Goal: Task Accomplishment & Management: Manage account settings

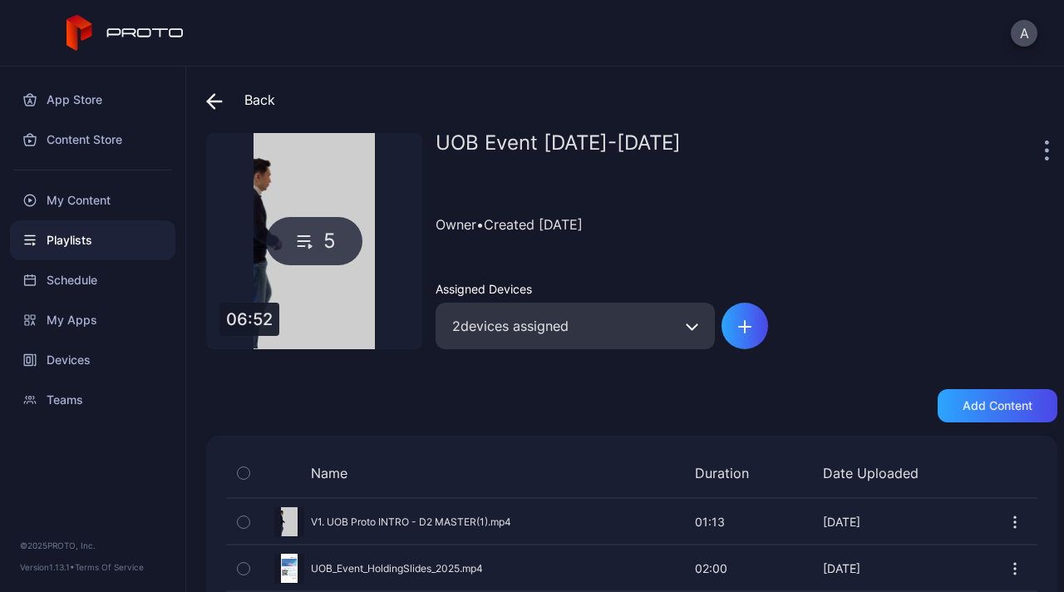
click at [219, 93] on icon at bounding box center [214, 101] width 17 height 17
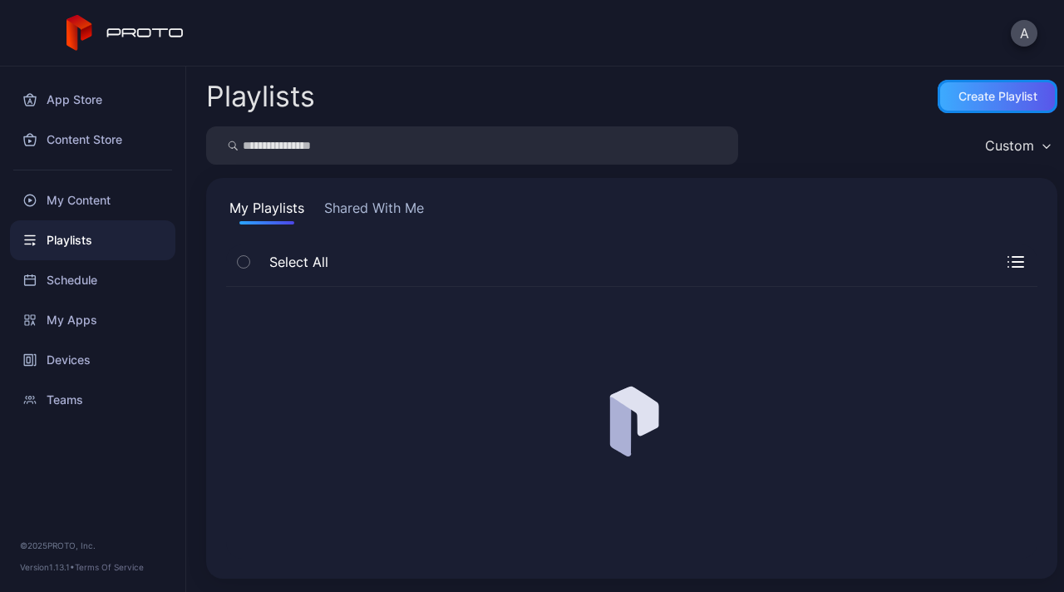
click at [971, 91] on div "Create Playlist" at bounding box center [997, 96] width 79 height 13
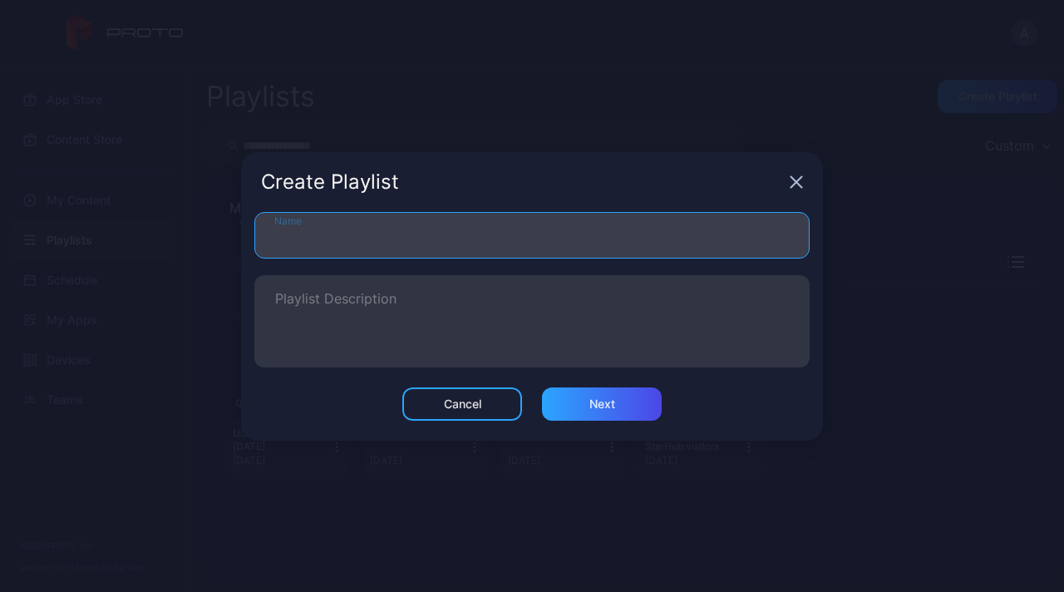
click at [514, 243] on input "Name" at bounding box center [531, 235] width 555 height 47
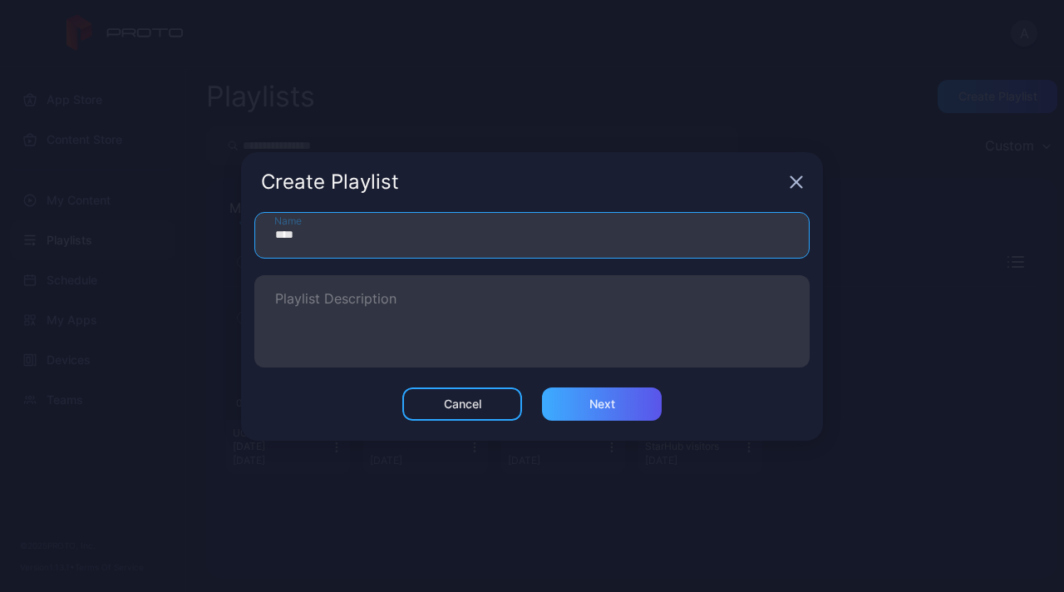
type input "****"
click at [627, 411] on div "Next" at bounding box center [602, 403] width 120 height 33
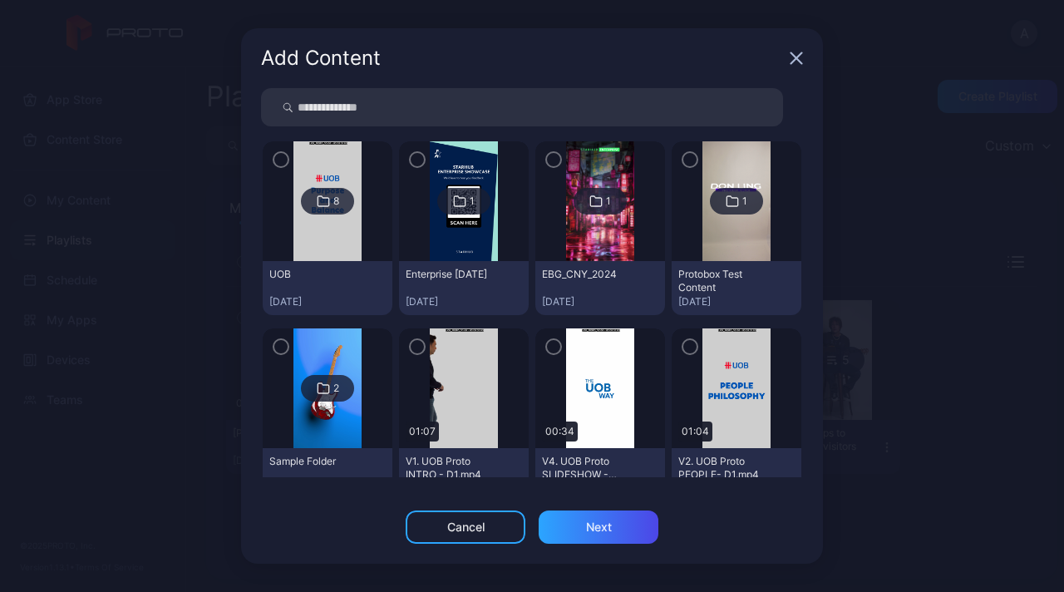
click at [347, 201] on div "8" at bounding box center [327, 201] width 53 height 27
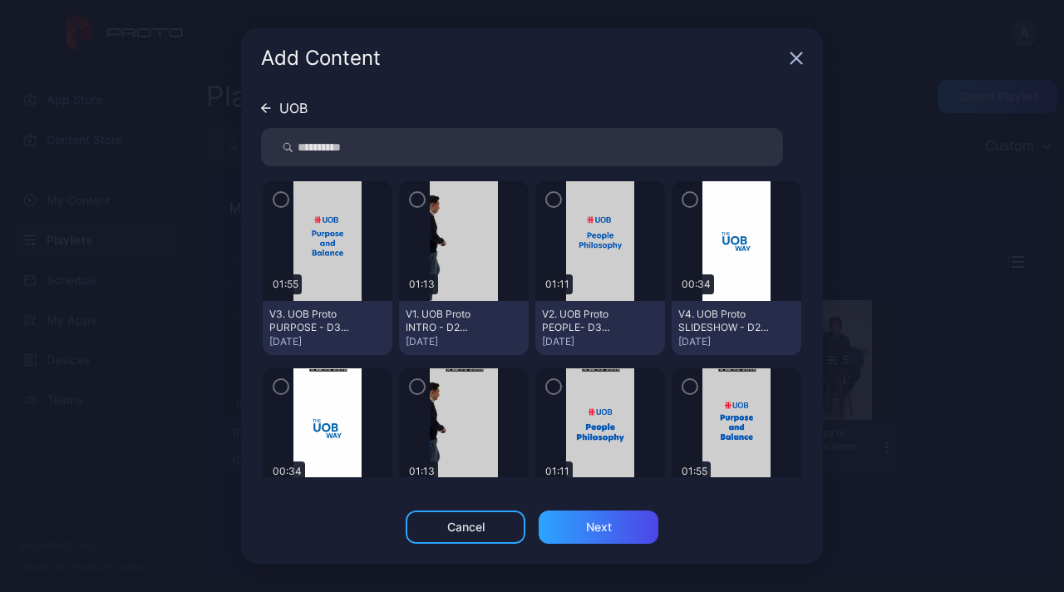
scroll to position [66, 0]
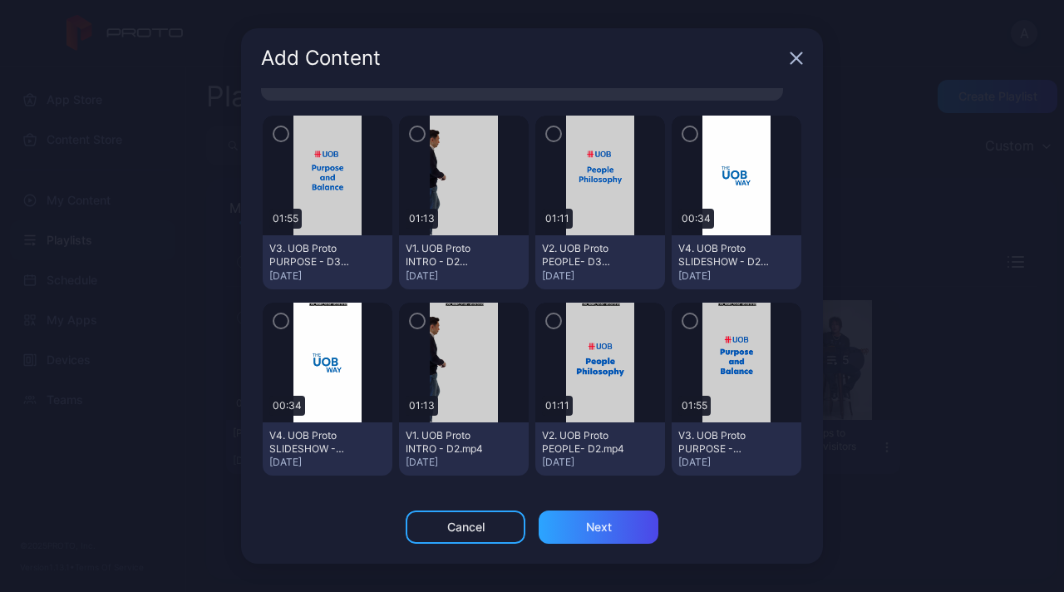
click at [417, 133] on icon "button" at bounding box center [417, 134] width 13 height 18
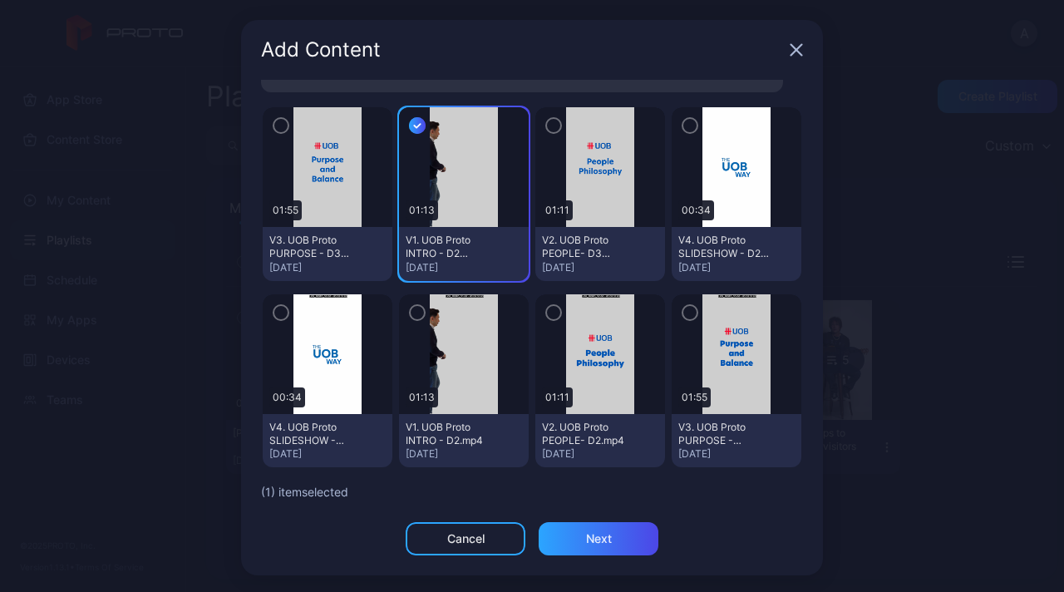
click at [535, 137] on div at bounding box center [600, 167] width 130 height 120
click at [547, 122] on icon "button" at bounding box center [553, 125] width 13 height 18
click at [274, 124] on icon "button" at bounding box center [280, 125] width 13 height 18
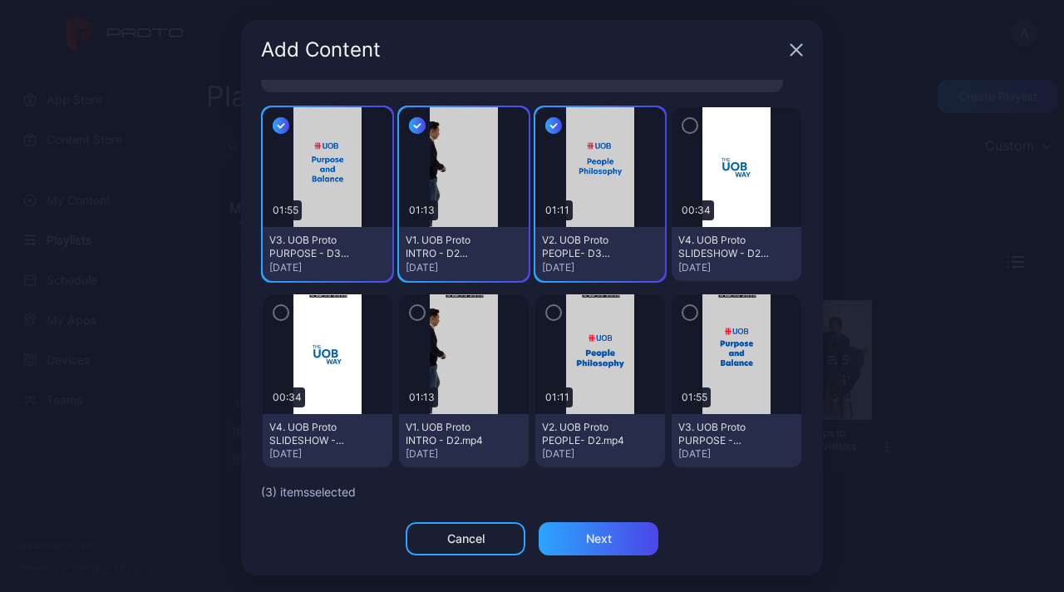
click at [585, 519] on div "UOB 01:55 V3. UOB Proto PURPOSE - D3 MASTER(1).mp4 Sep 30, 2025 01:13 V1. UOB P…" at bounding box center [532, 301] width 582 height 442
click at [593, 535] on div "Next" at bounding box center [599, 538] width 26 height 13
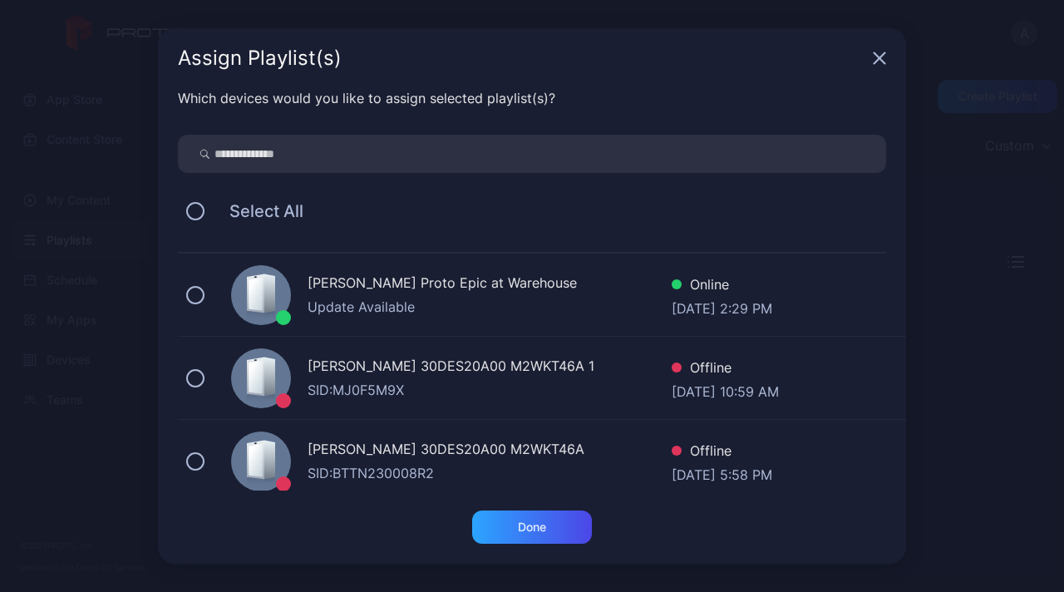
click at [308, 303] on div "Update Available" at bounding box center [489, 307] width 364 height 20
click at [578, 534] on div "Done" at bounding box center [532, 526] width 120 height 33
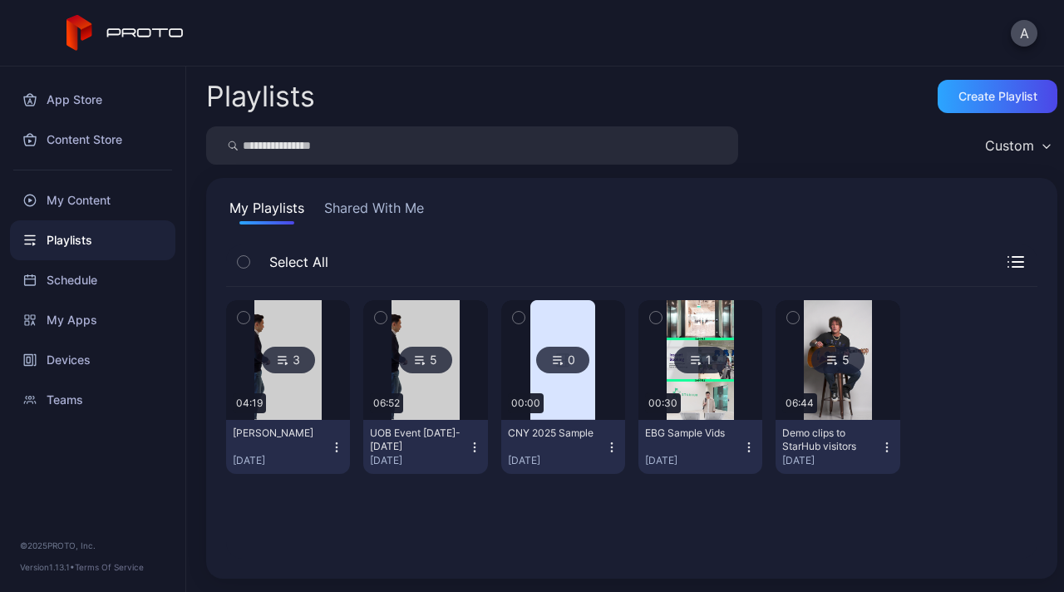
click at [248, 307] on button "button" at bounding box center [243, 317] width 35 height 35
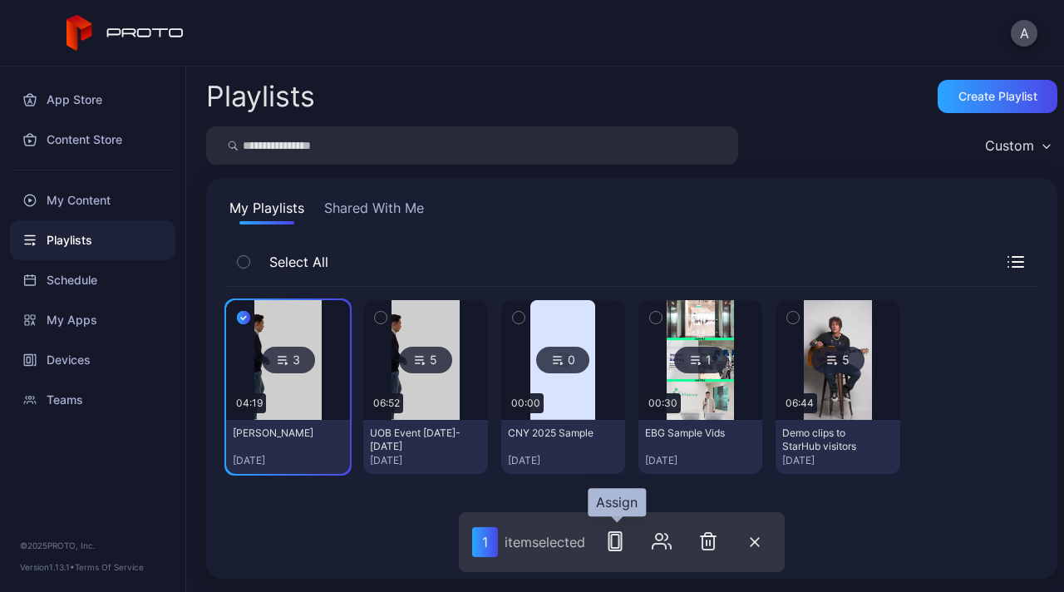
click at [622, 544] on icon "button" at bounding box center [615, 541] width 20 height 20
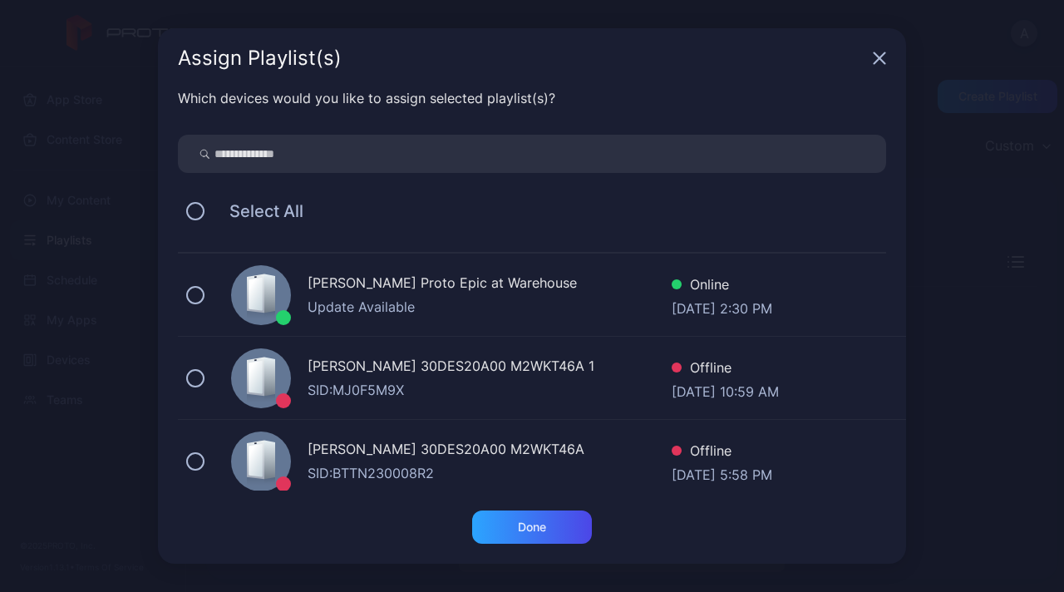
click at [239, 305] on div at bounding box center [261, 295] width 60 height 60
click at [527, 533] on div "Done" at bounding box center [532, 526] width 28 height 13
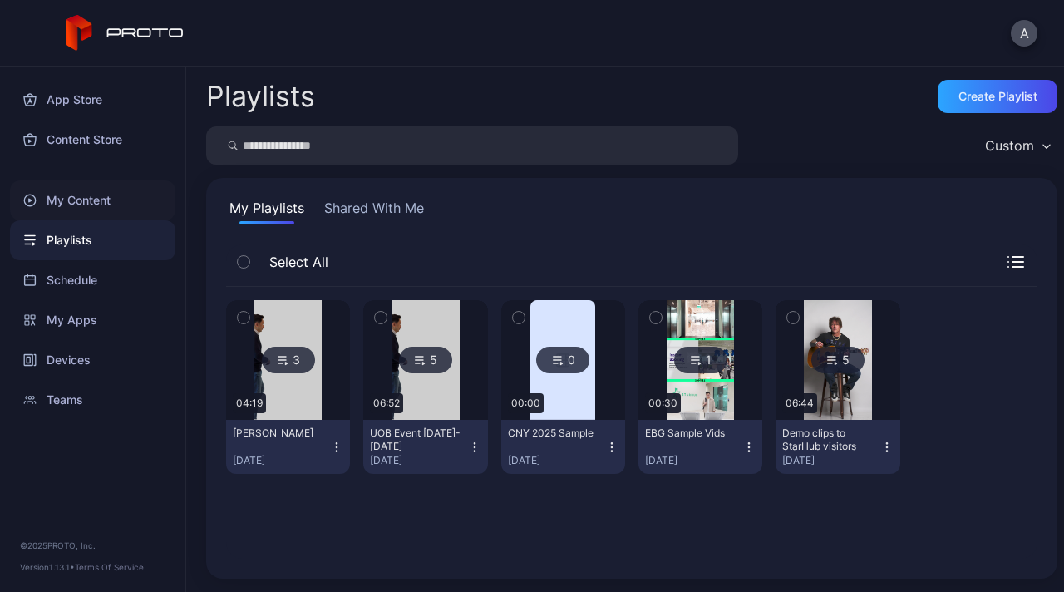
click at [115, 203] on div "My Content" at bounding box center [92, 200] width 165 height 40
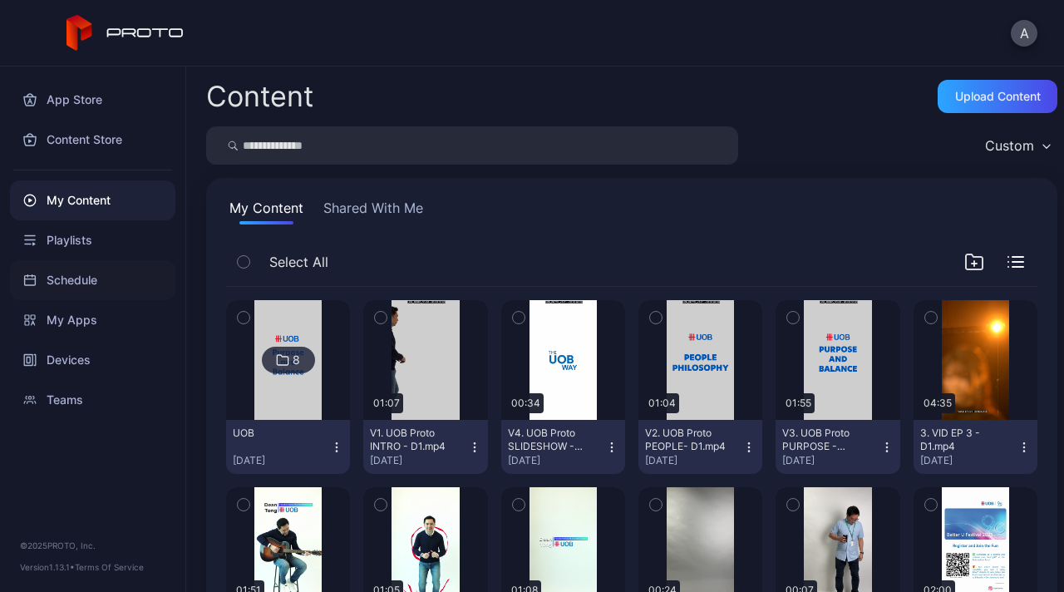
click at [83, 281] on div "Schedule" at bounding box center [92, 280] width 165 height 40
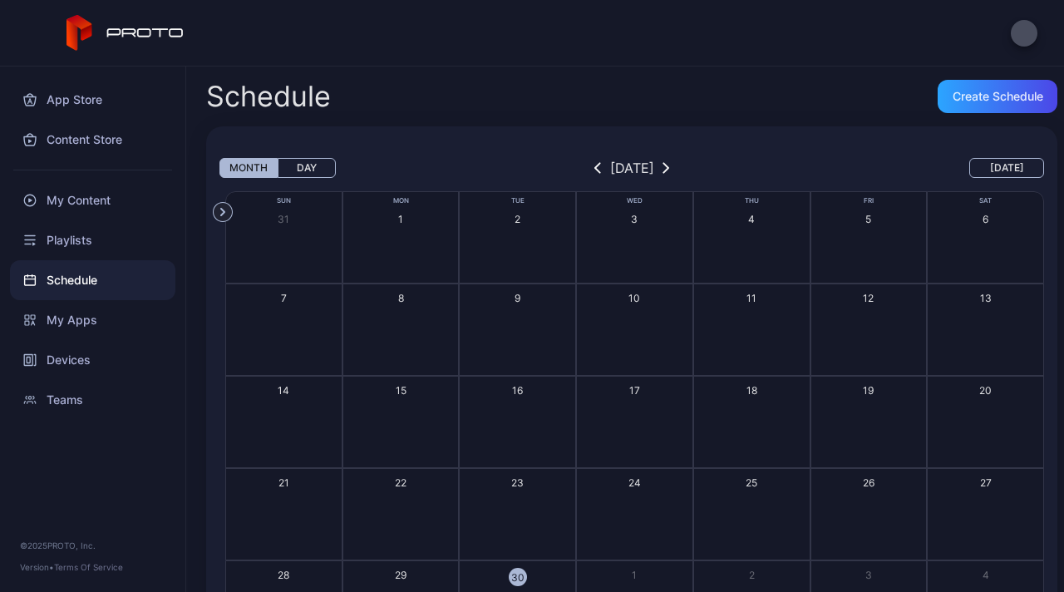
scroll to position [87, 0]
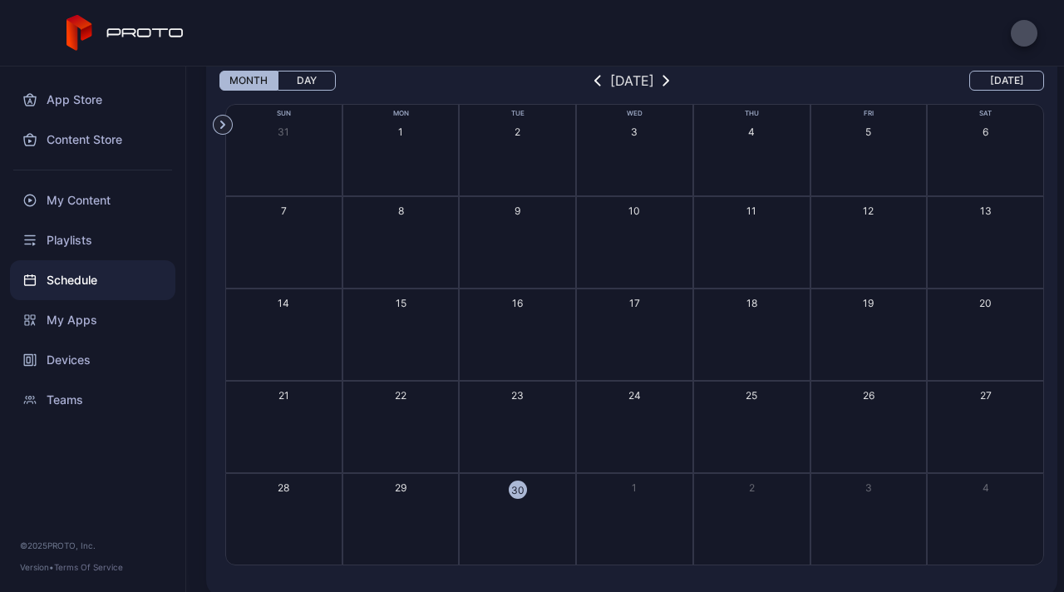
click at [610, 509] on button "1" at bounding box center [634, 519] width 117 height 92
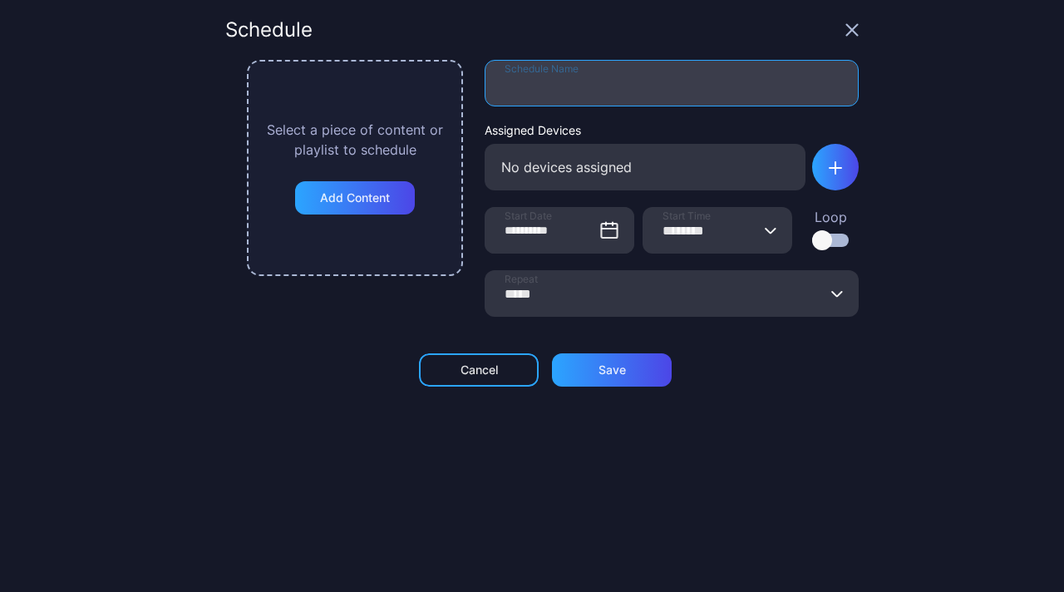
click at [537, 91] on input "Schedule Name" at bounding box center [672, 83] width 374 height 47
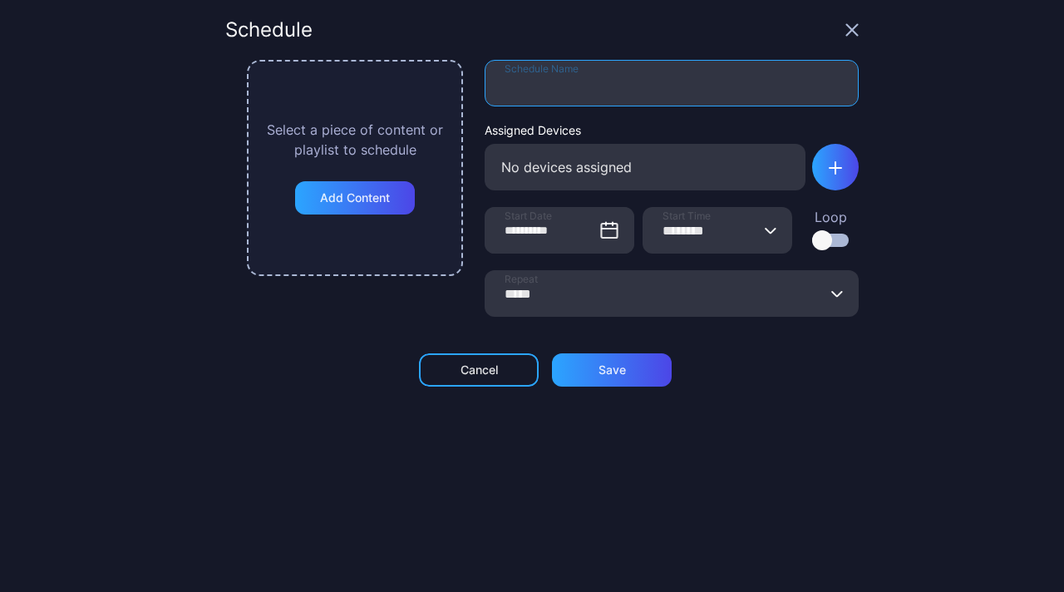
type input "****"
click at [568, 174] on div "No devices assigned" at bounding box center [645, 167] width 321 height 47
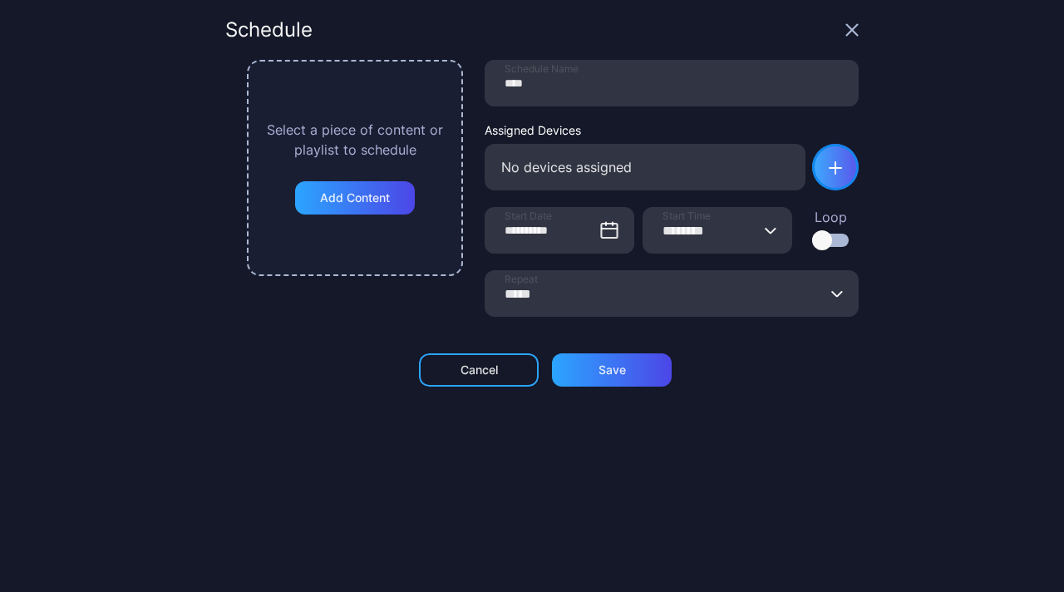
click at [836, 165] on div "button" at bounding box center [835, 167] width 47 height 47
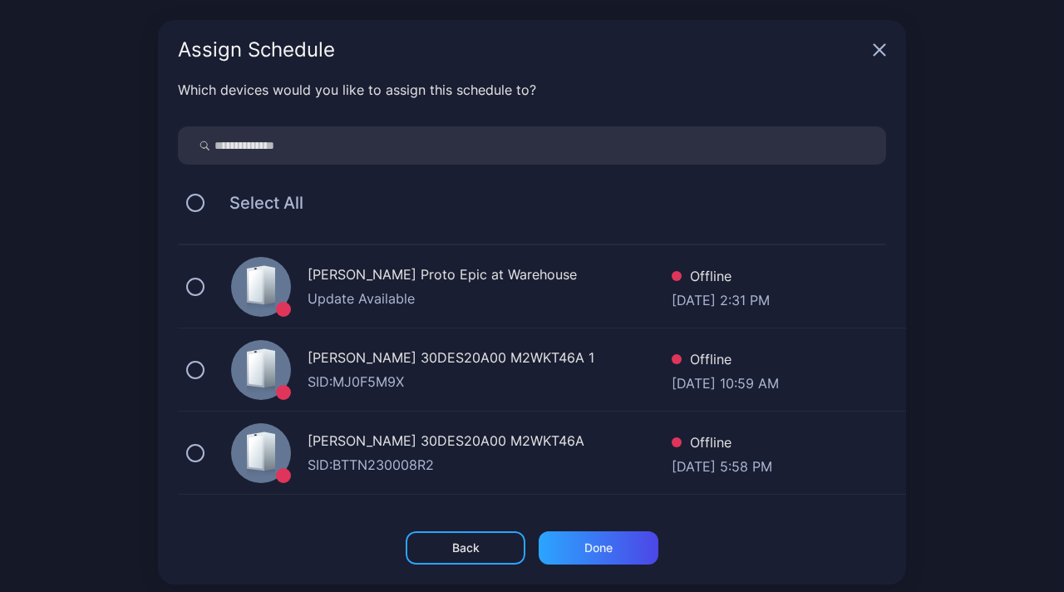
click at [198, 283] on div "[PERSON_NAME] Proto Epic at Warehouse Update Available Offline [DATE] 2:31 PM" at bounding box center [542, 286] width 728 height 83
click at [578, 556] on div "Done" at bounding box center [599, 547] width 120 height 33
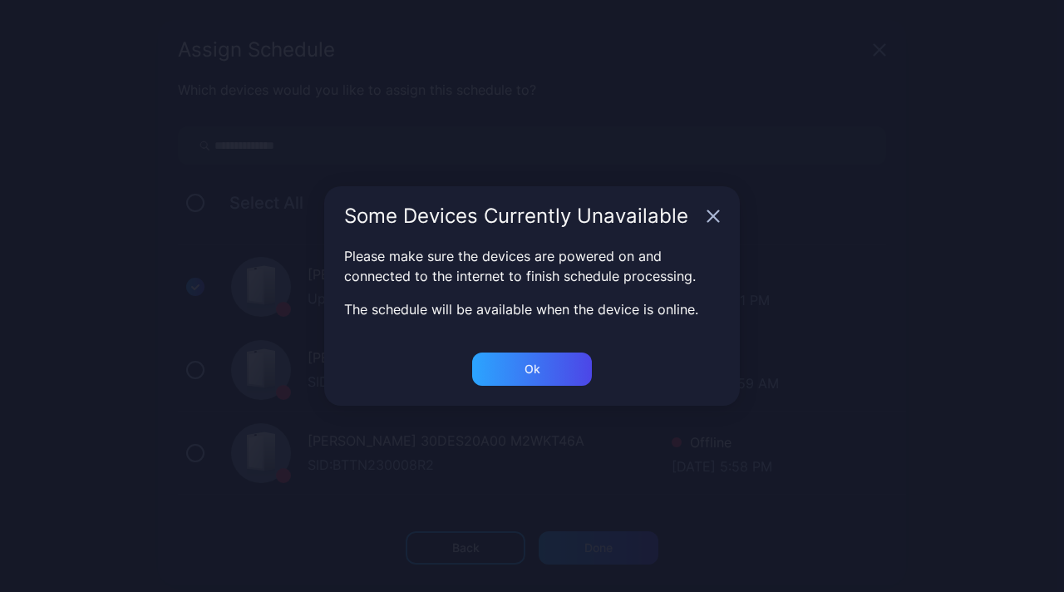
click at [549, 337] on div "Please make sure the devices are powered on and connected to the internet to fi…" at bounding box center [532, 299] width 416 height 106
click at [548, 363] on div "Ok" at bounding box center [532, 368] width 120 height 33
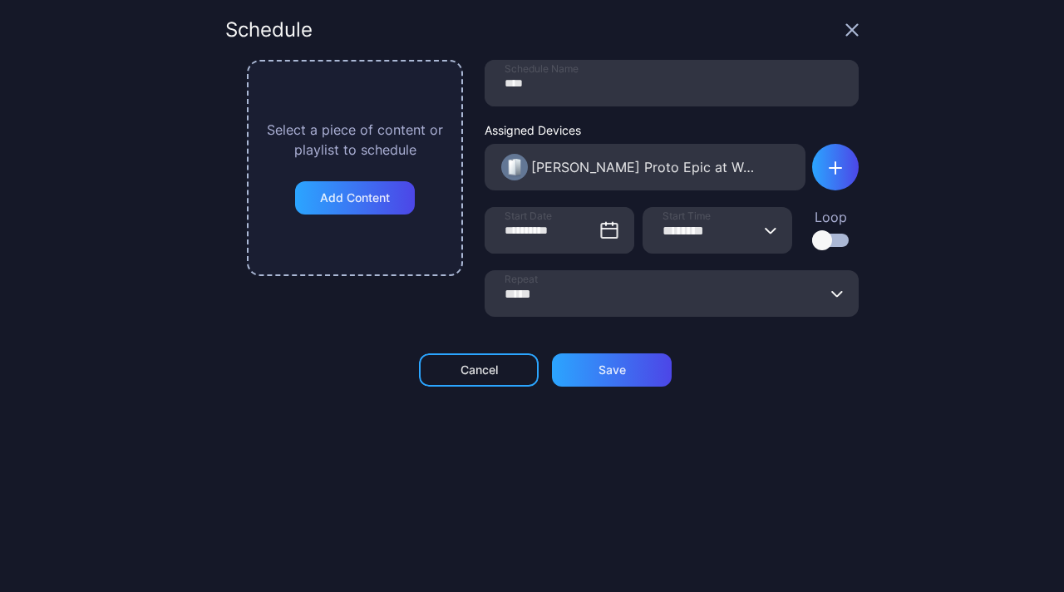
click at [765, 233] on icon "button" at bounding box center [771, 230] width 12 height 7
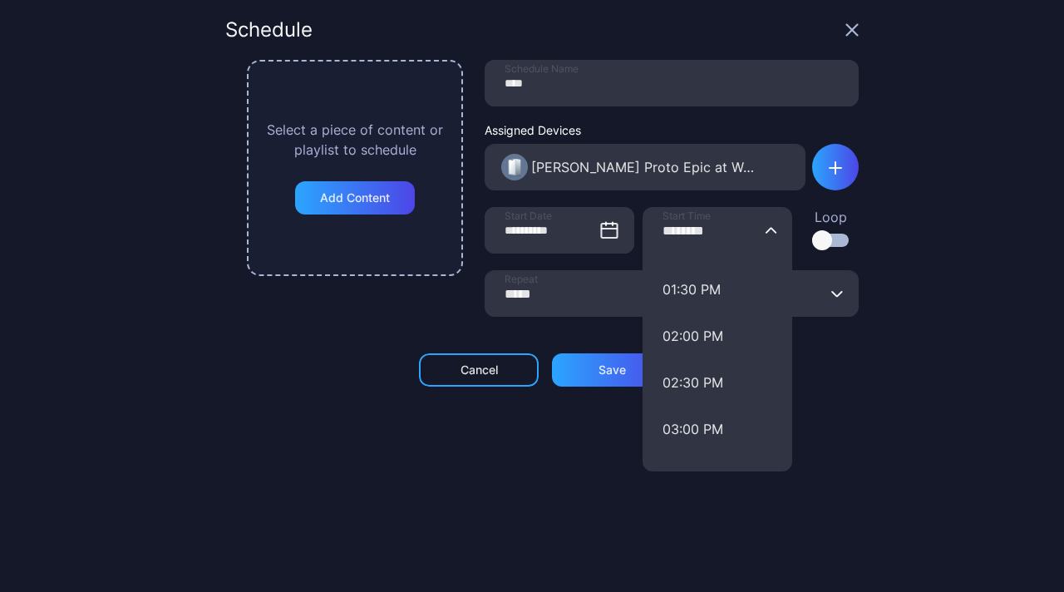
scroll to position [1247, 0]
click at [671, 374] on button "02:30 PM" at bounding box center [717, 380] width 150 height 47
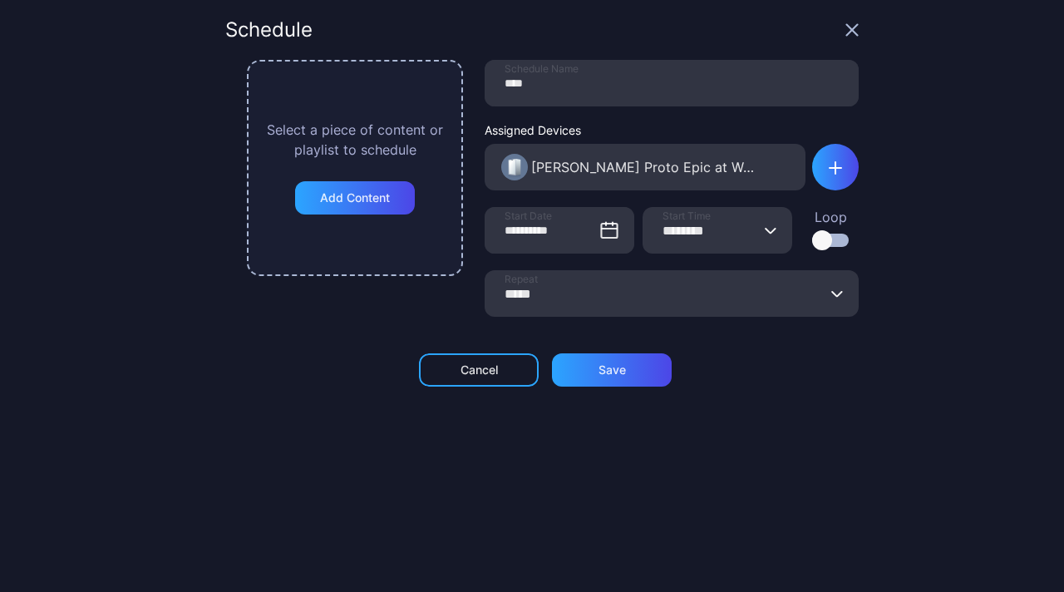
click at [812, 243] on div at bounding box center [822, 240] width 20 height 20
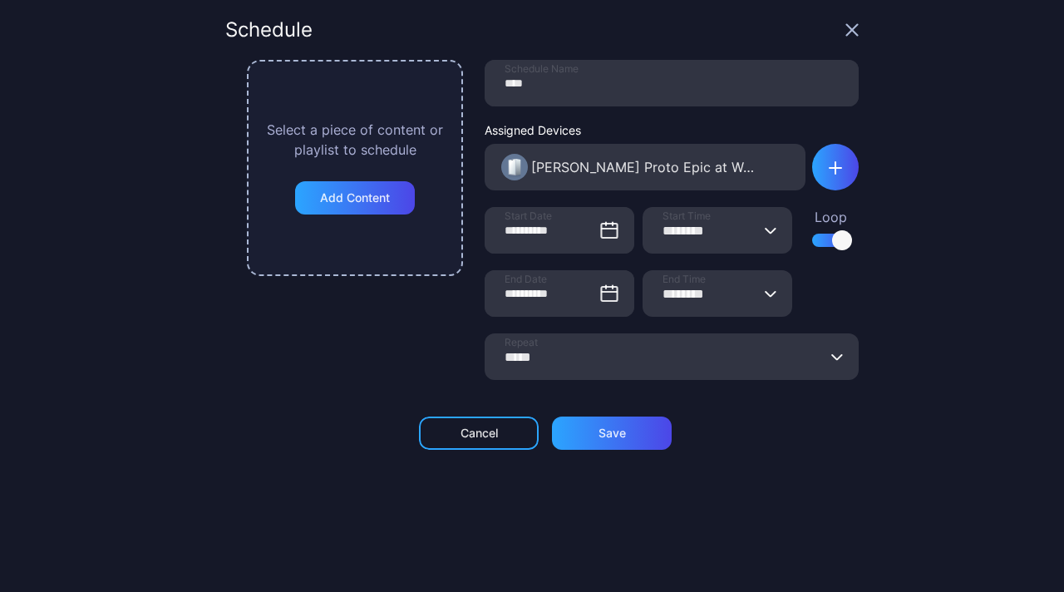
click at [765, 292] on icon "button" at bounding box center [770, 293] width 10 height 5
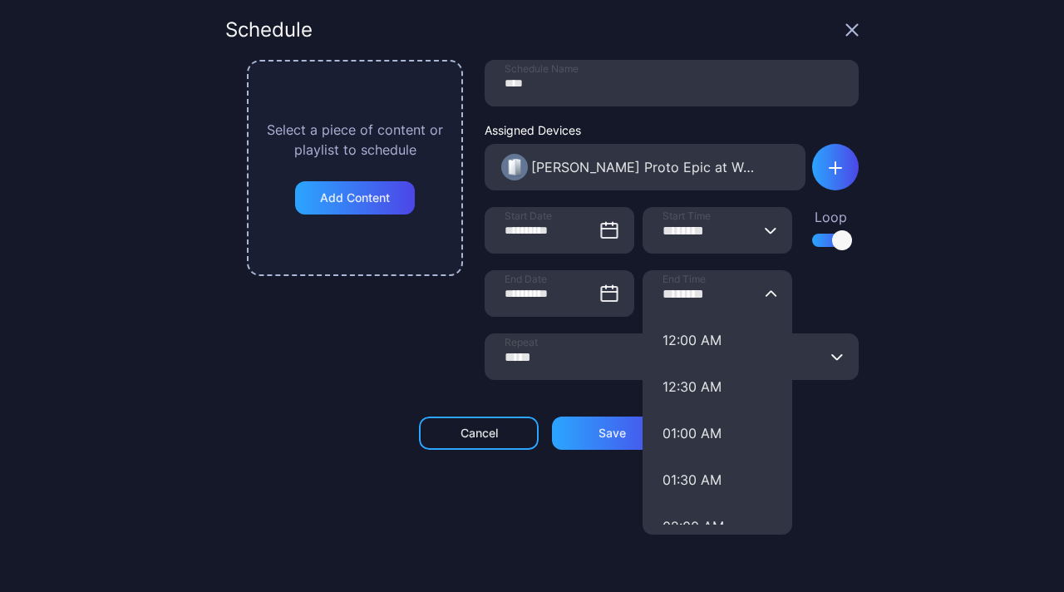
click at [765, 228] on icon "button" at bounding box center [771, 230] width 12 height 7
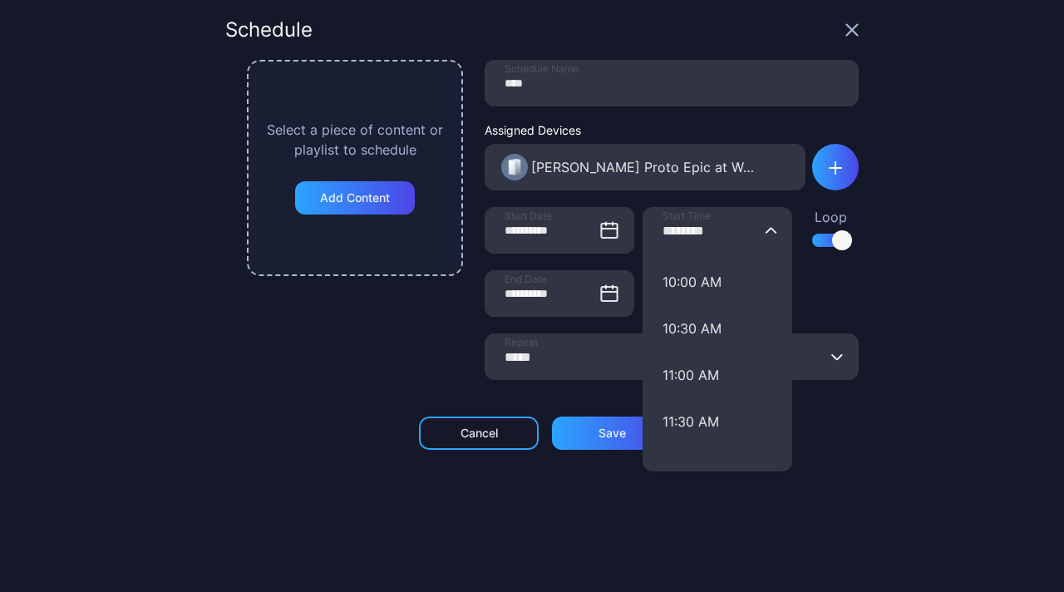
scroll to position [927, 0]
click at [674, 381] on button "11:00 AM" at bounding box center [717, 374] width 150 height 47
type input "********"
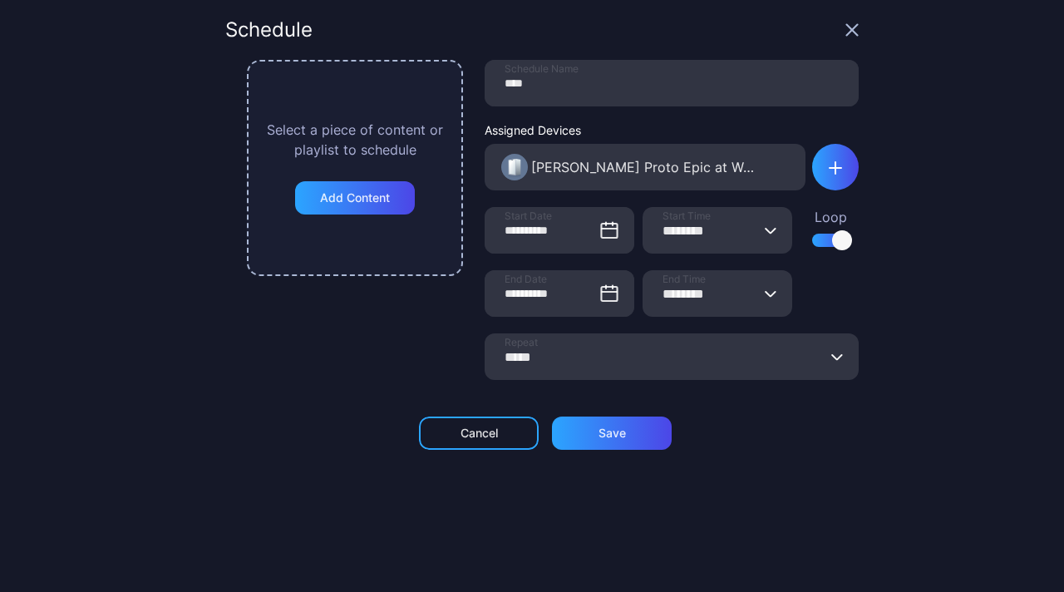
click at [741, 306] on input "********" at bounding box center [717, 293] width 150 height 47
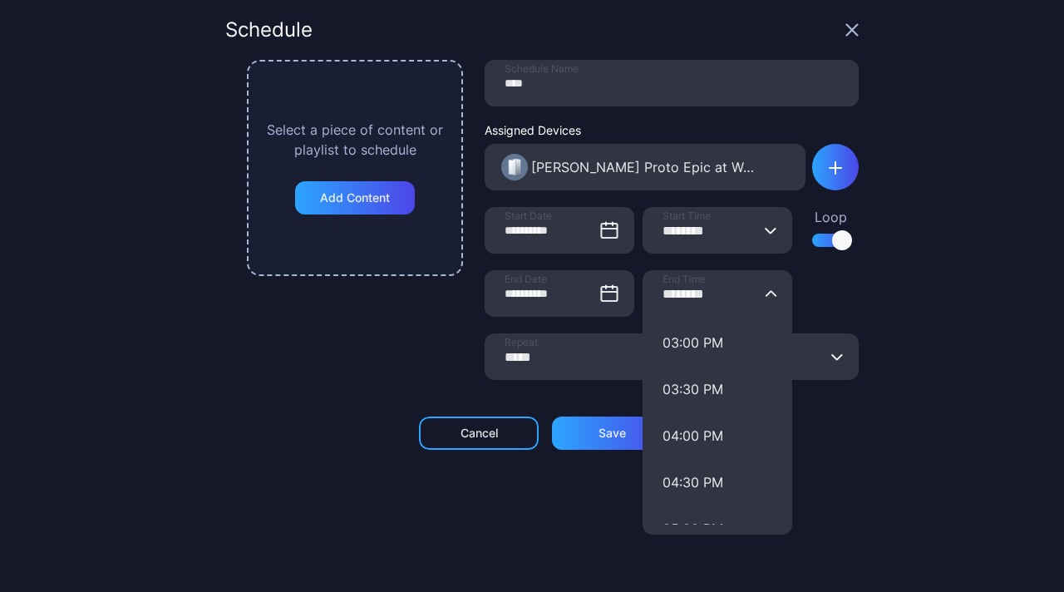
scroll to position [1395, 0]
click at [680, 483] on button "04:30 PM" at bounding box center [717, 481] width 150 height 47
type input "********"
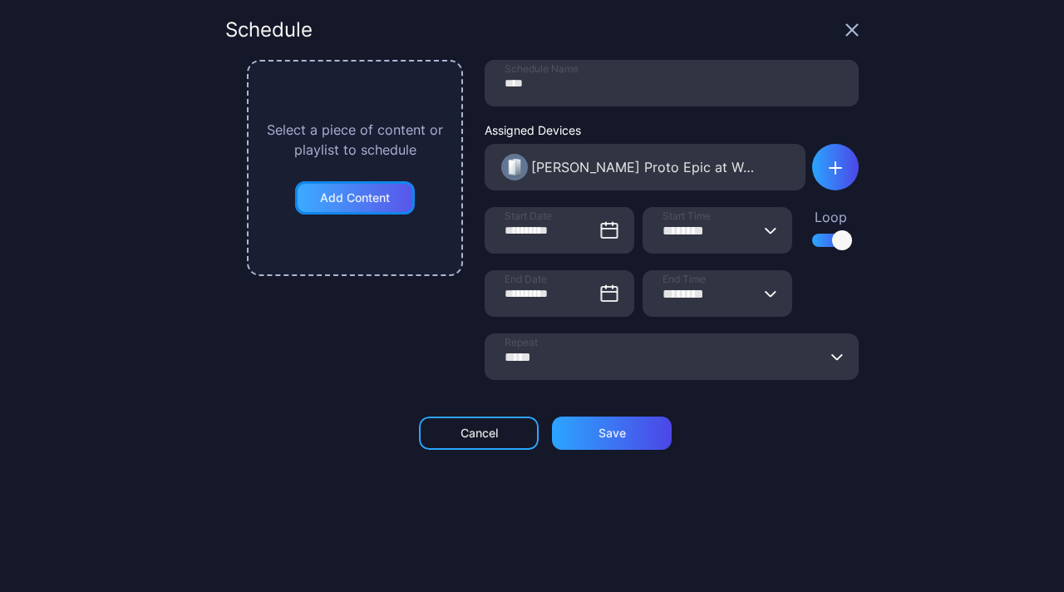
click at [358, 197] on div "Add Content" at bounding box center [355, 197] width 70 height 13
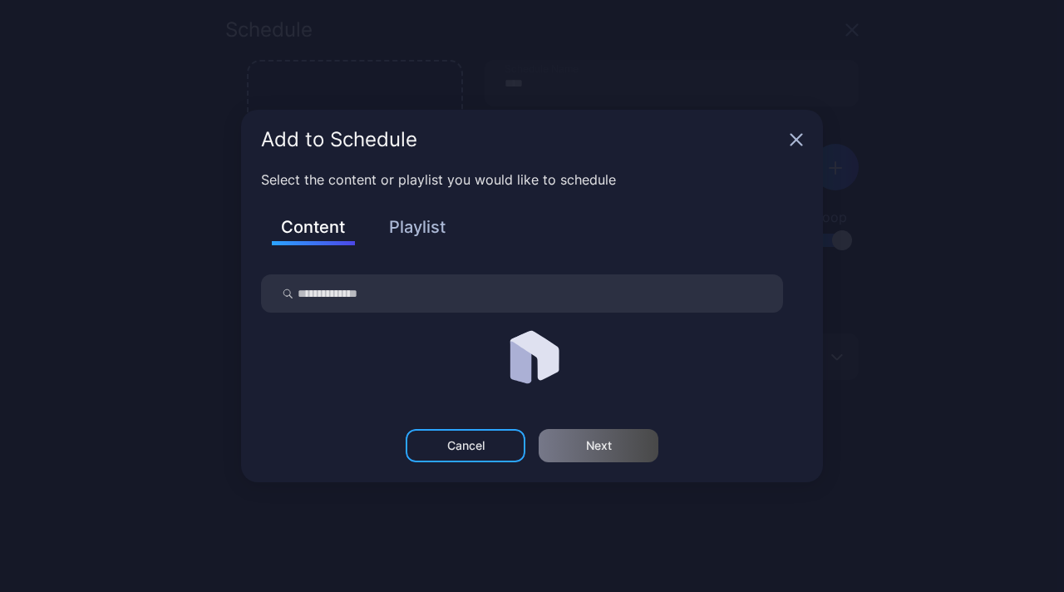
click at [415, 243] on div "Content Playlist" at bounding box center [532, 239] width 542 height 72
click at [421, 237] on button "Playlist" at bounding box center [417, 227] width 83 height 28
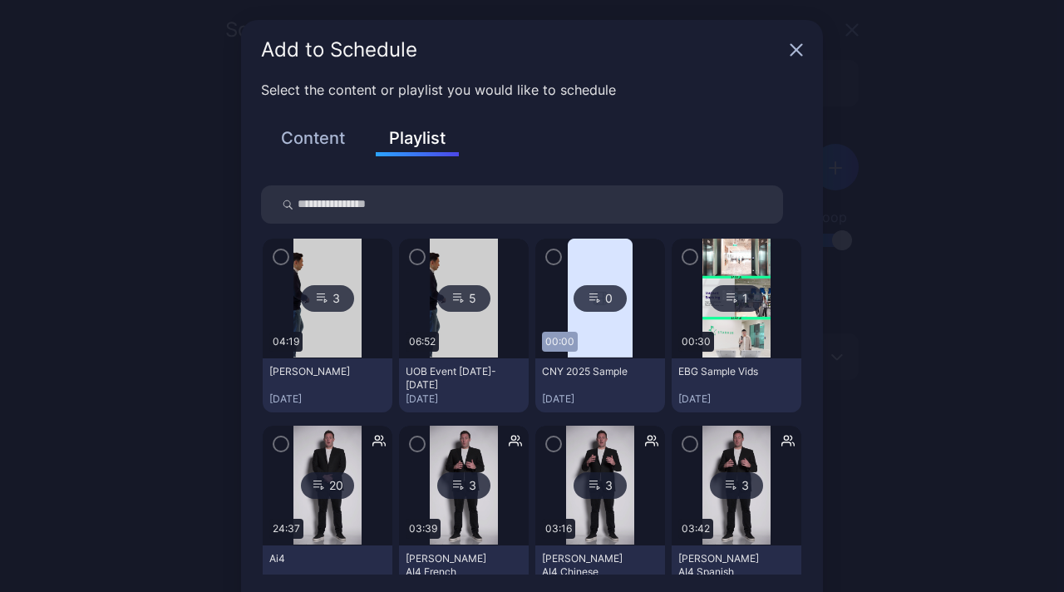
click at [274, 257] on icon "button" at bounding box center [280, 257] width 13 height 18
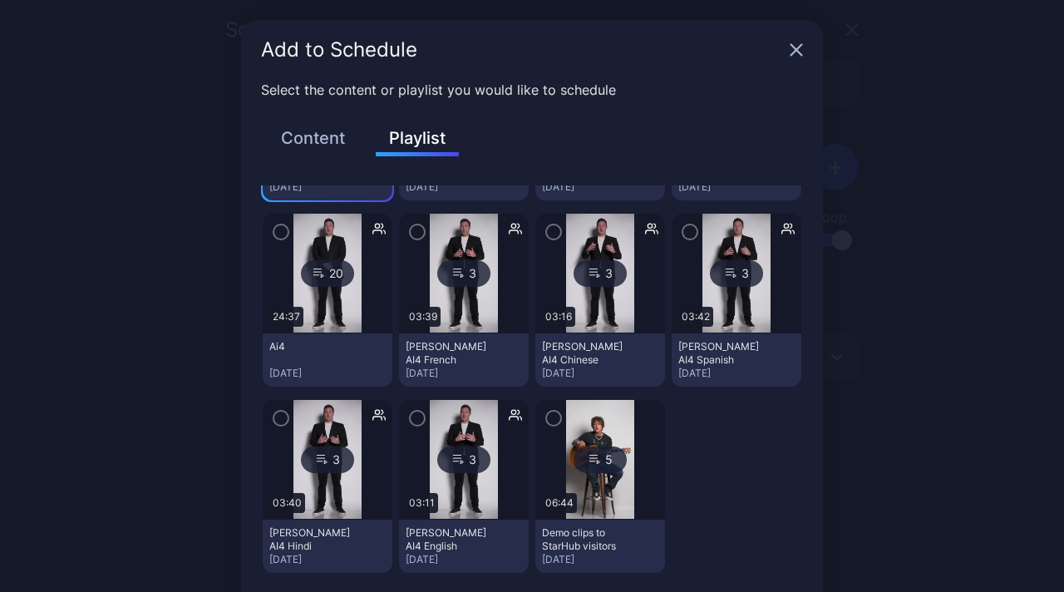
scroll to position [75, 0]
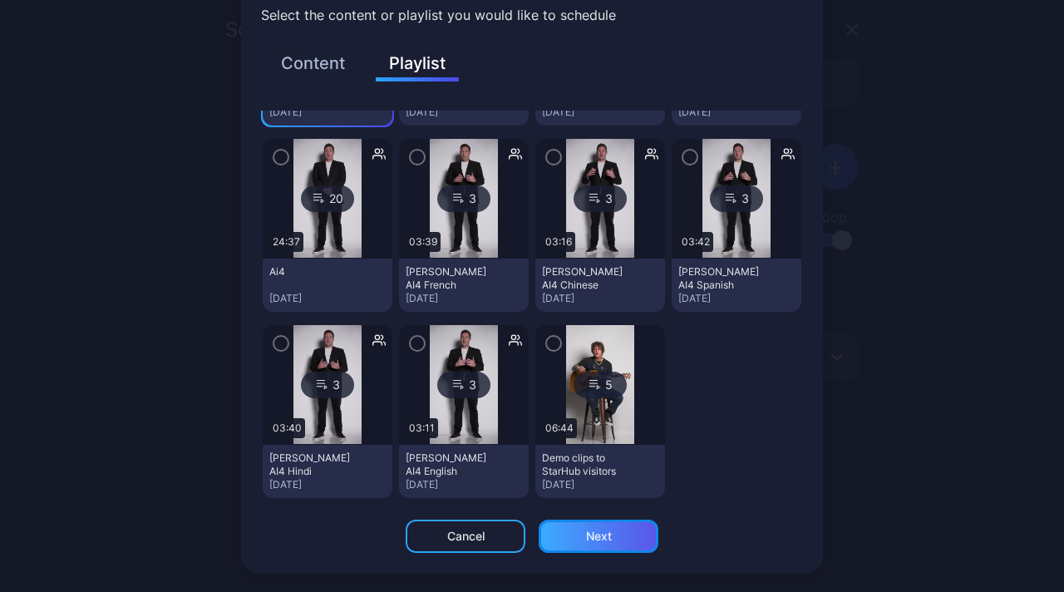
click at [613, 531] on div "Next" at bounding box center [599, 535] width 120 height 33
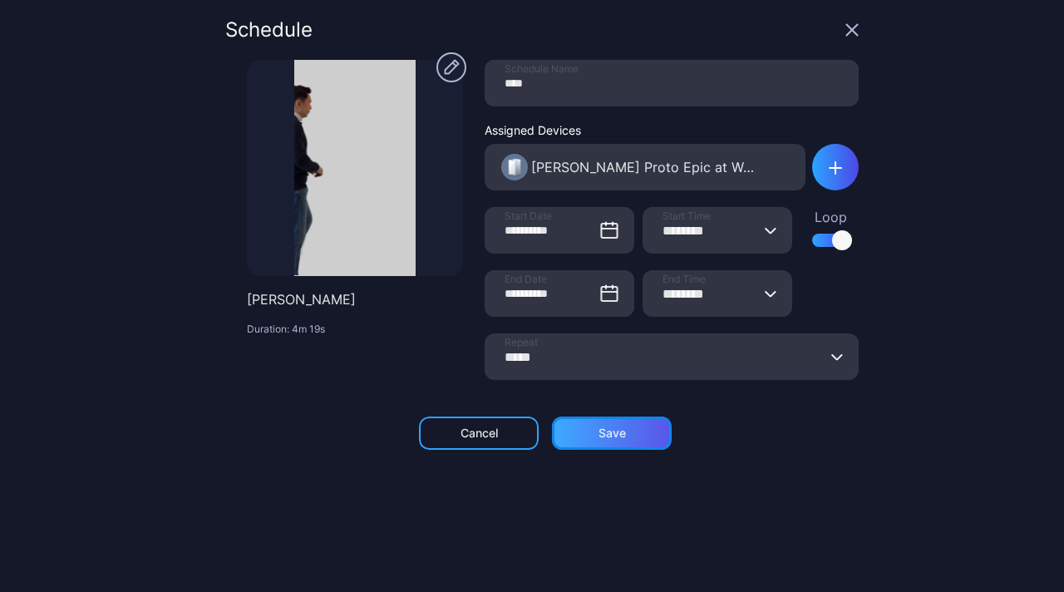
click at [608, 427] on div "Save" at bounding box center [611, 432] width 27 height 13
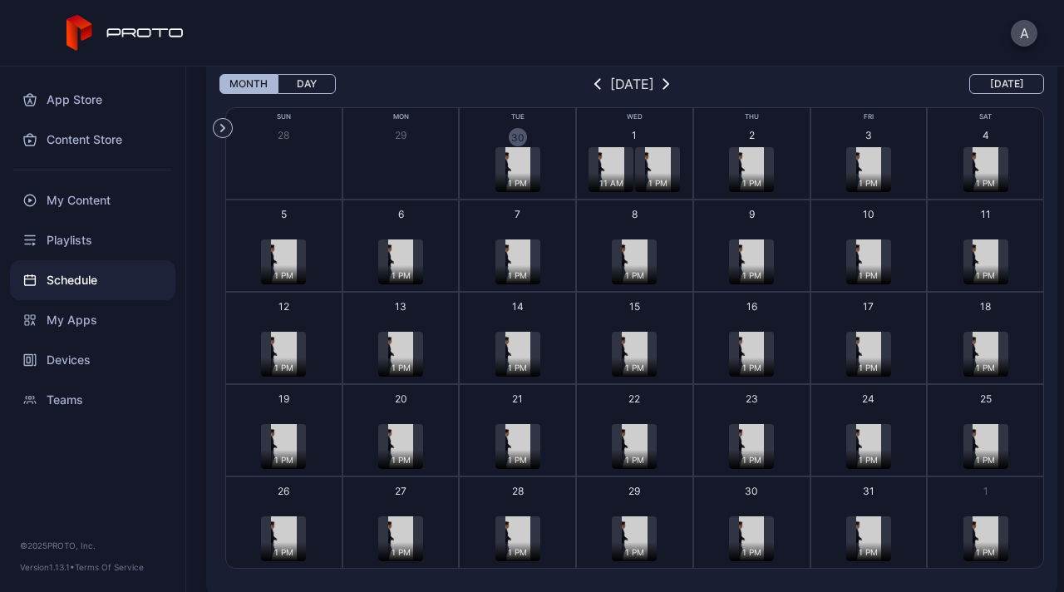
scroll to position [106, 0]
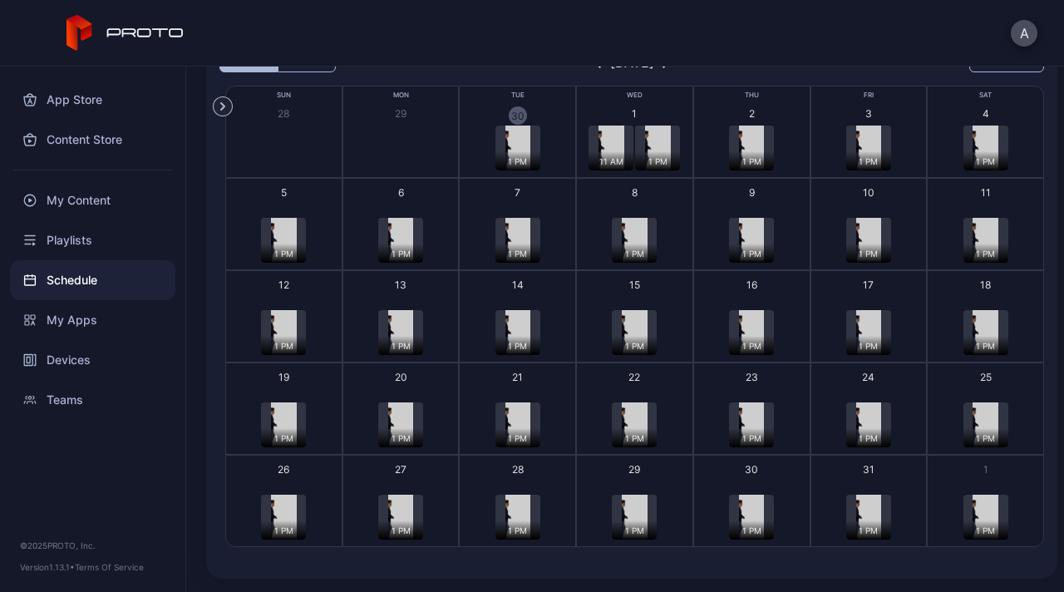
click at [647, 109] on button "1 11 AM 1 PM + 2" at bounding box center [634, 132] width 117 height 92
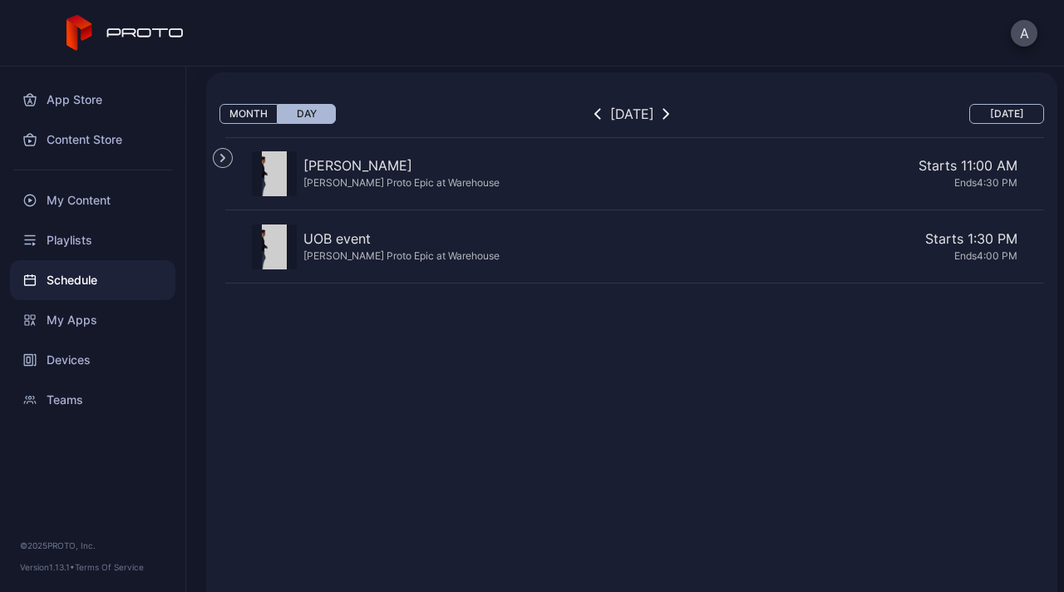
scroll to position [44, 0]
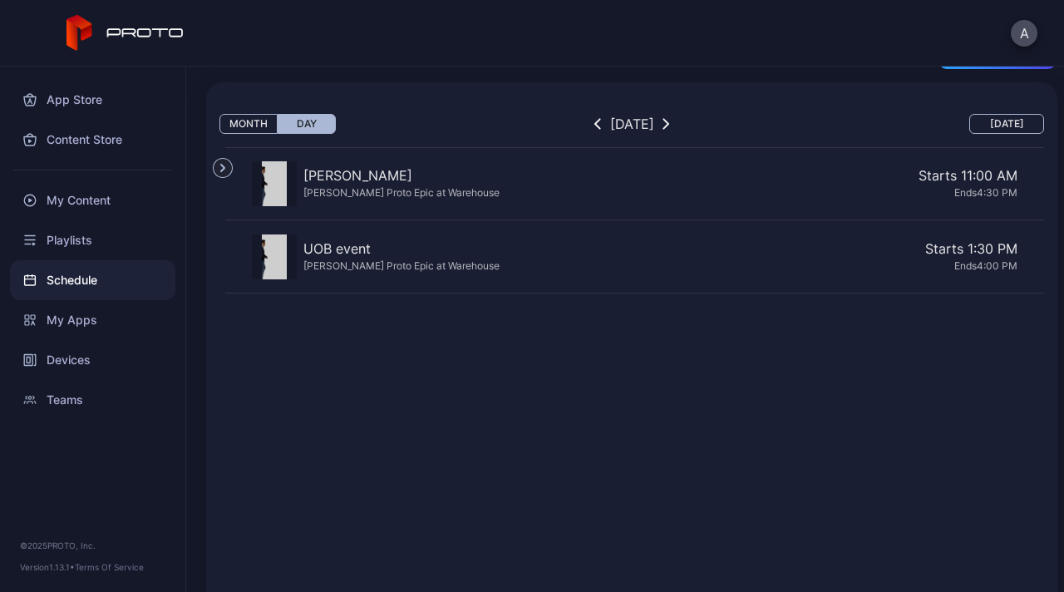
click at [360, 265] on div "[PERSON_NAME] Proto Epic at Warehouse" at bounding box center [401, 265] width 196 height 14
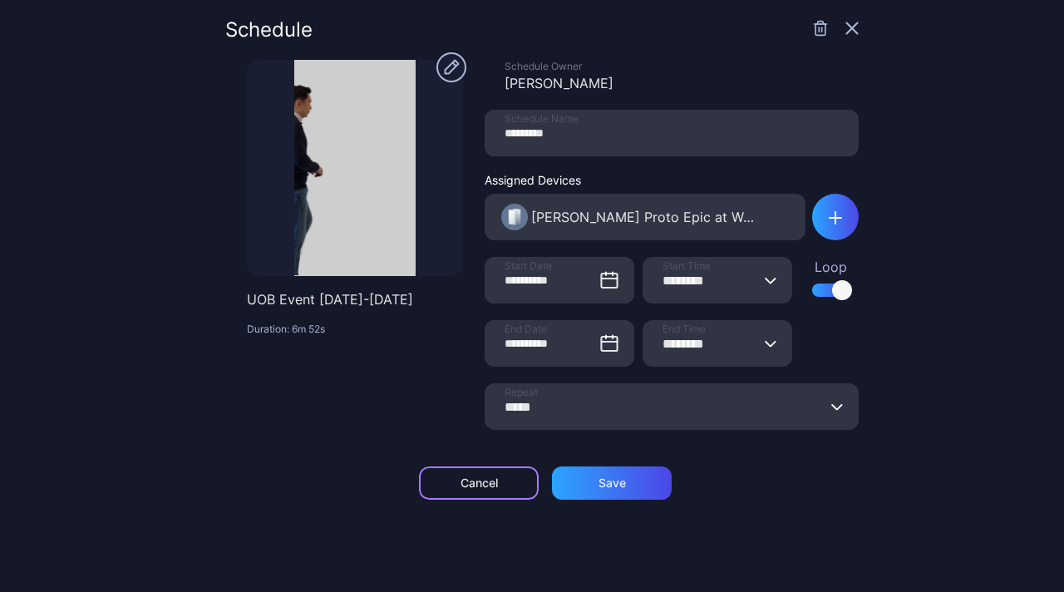
click at [500, 476] on div "Cancel" at bounding box center [479, 482] width 120 height 33
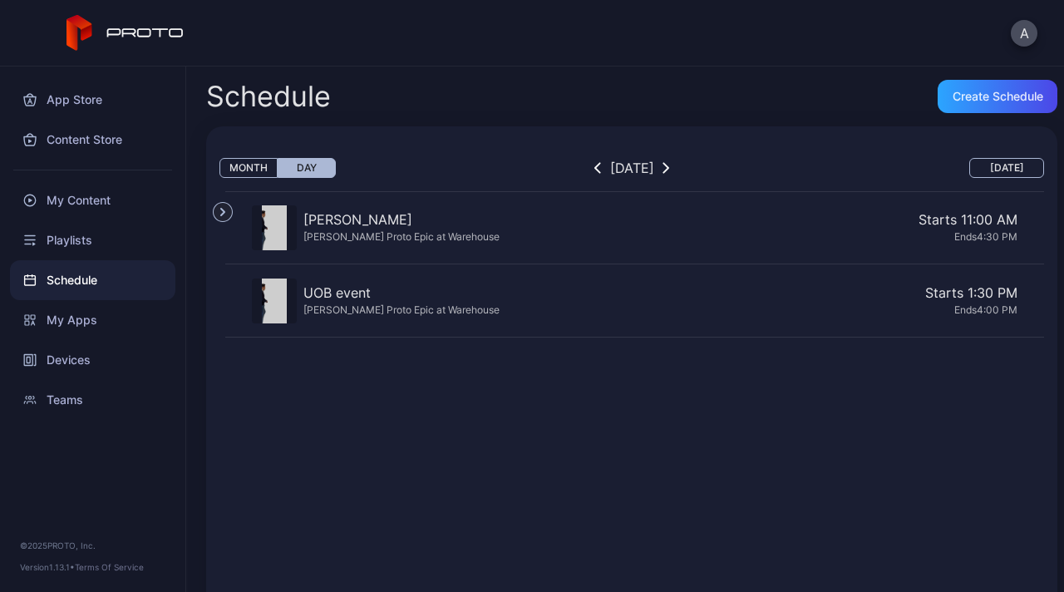
click at [816, 286] on div "Starts 1:30 PM" at bounding box center [761, 293] width 511 height 20
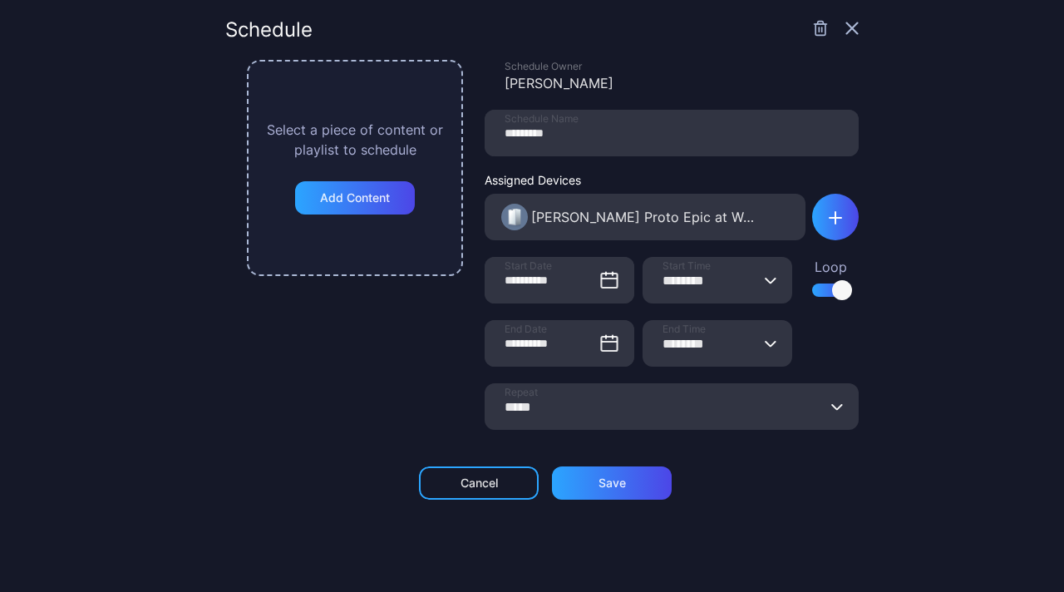
type input "********"
type input "*****"
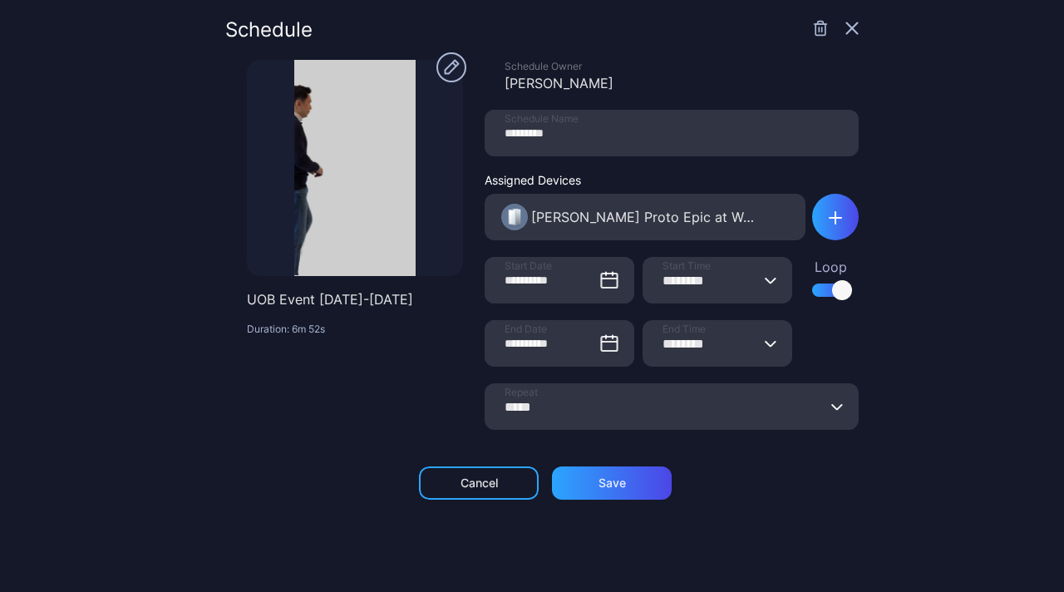
click at [812, 26] on icon "button" at bounding box center [820, 28] width 17 height 17
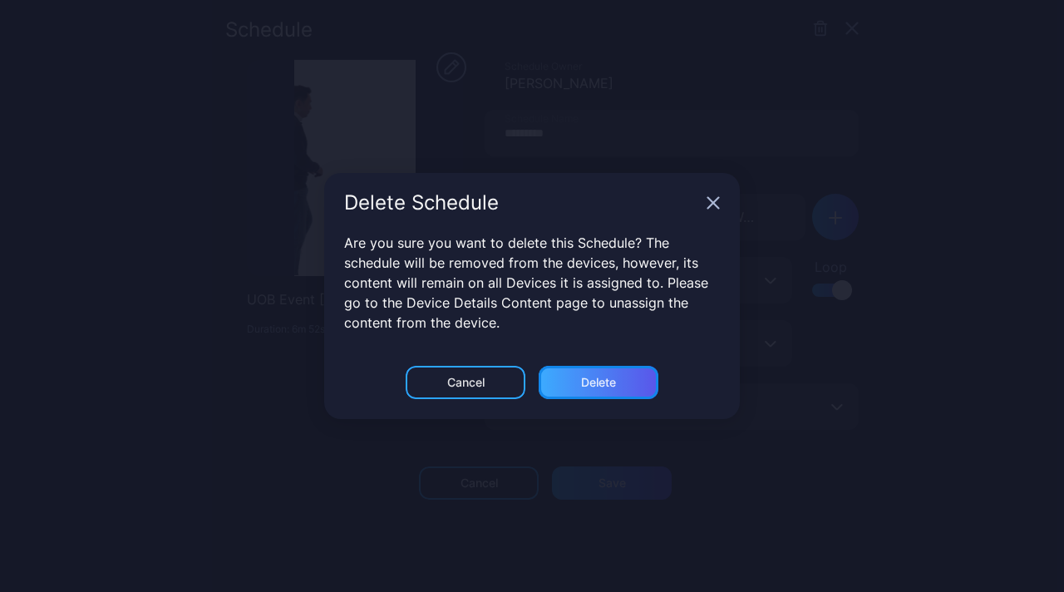
click at [622, 385] on div "Delete" at bounding box center [599, 382] width 120 height 33
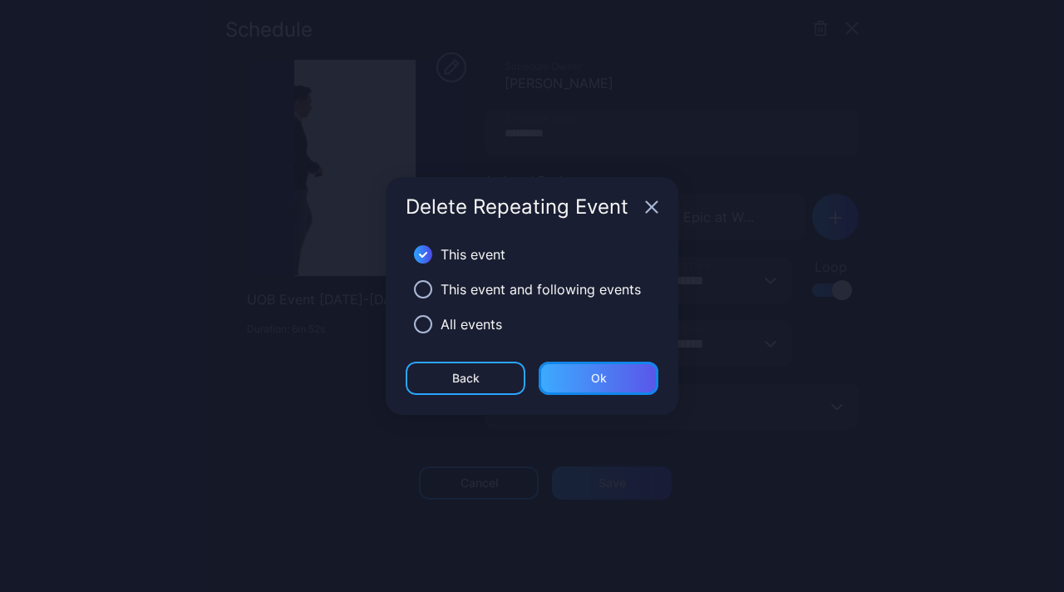
click at [591, 381] on div "Ok" at bounding box center [599, 377] width 16 height 13
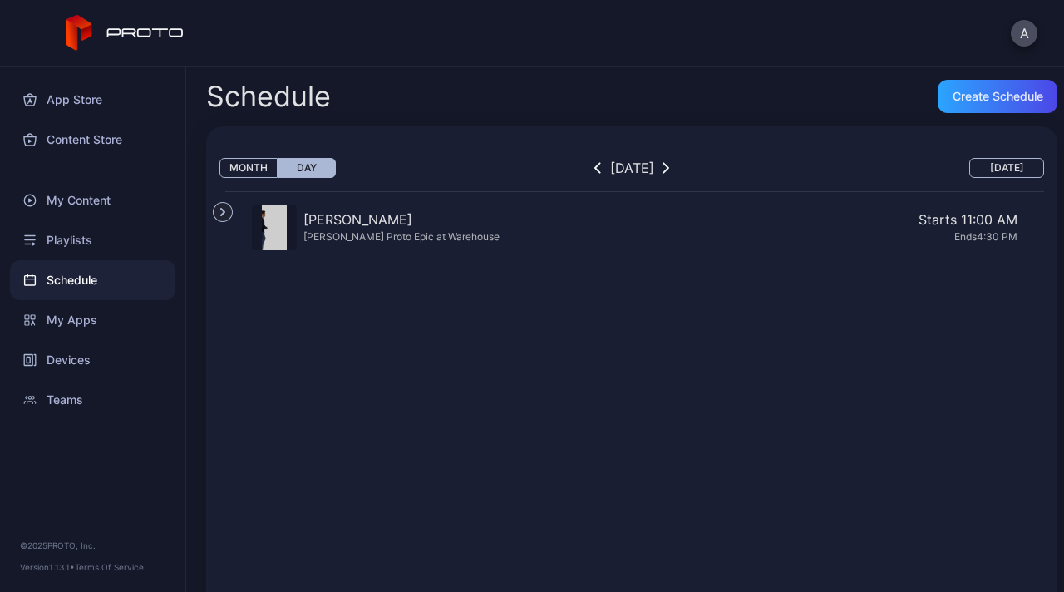
click at [589, 168] on button "button" at bounding box center [597, 168] width 17 height 20
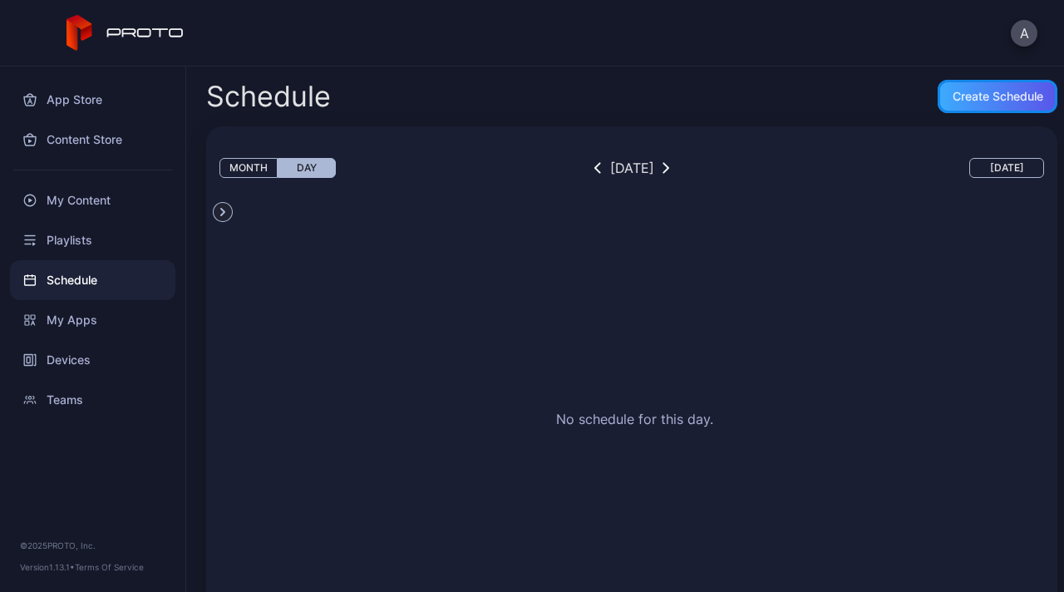
click at [983, 99] on div "Create Schedule" at bounding box center [997, 96] width 91 height 13
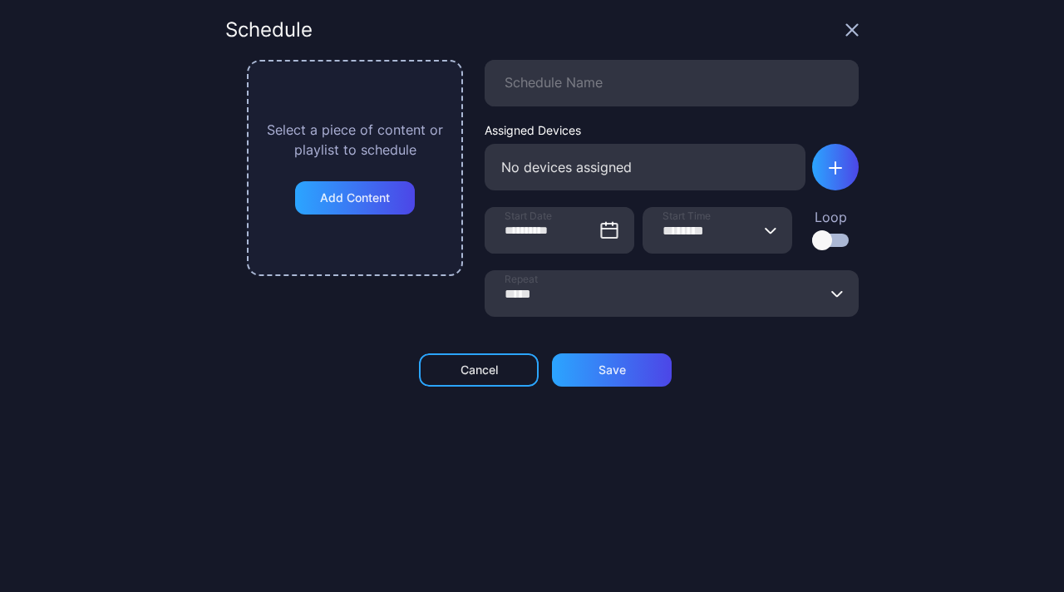
click at [765, 230] on icon "button" at bounding box center [771, 230] width 12 height 7
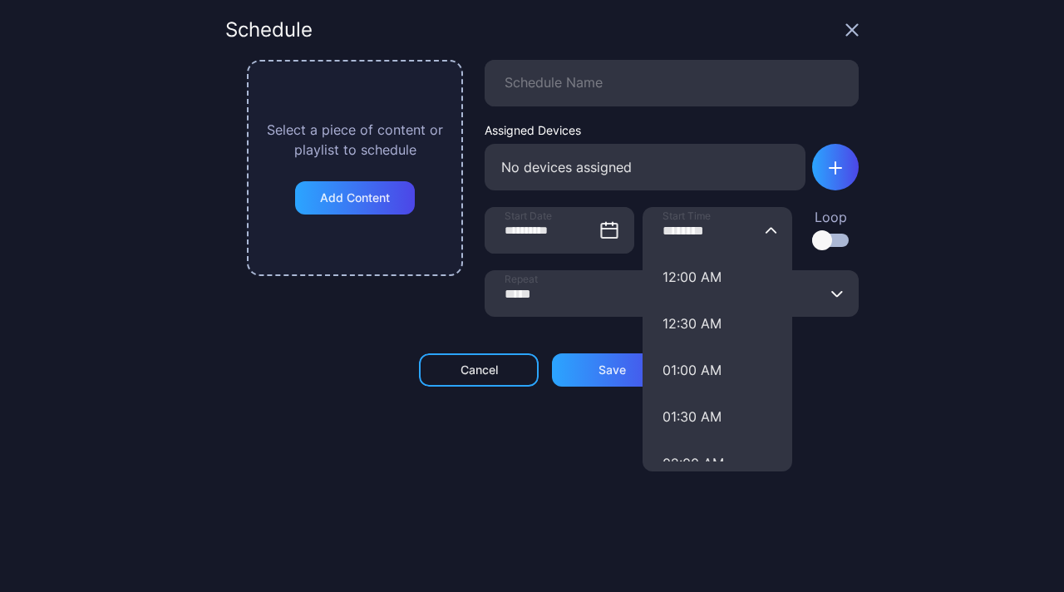
click at [883, 237] on div "**********" at bounding box center [532, 296] width 1064 height 592
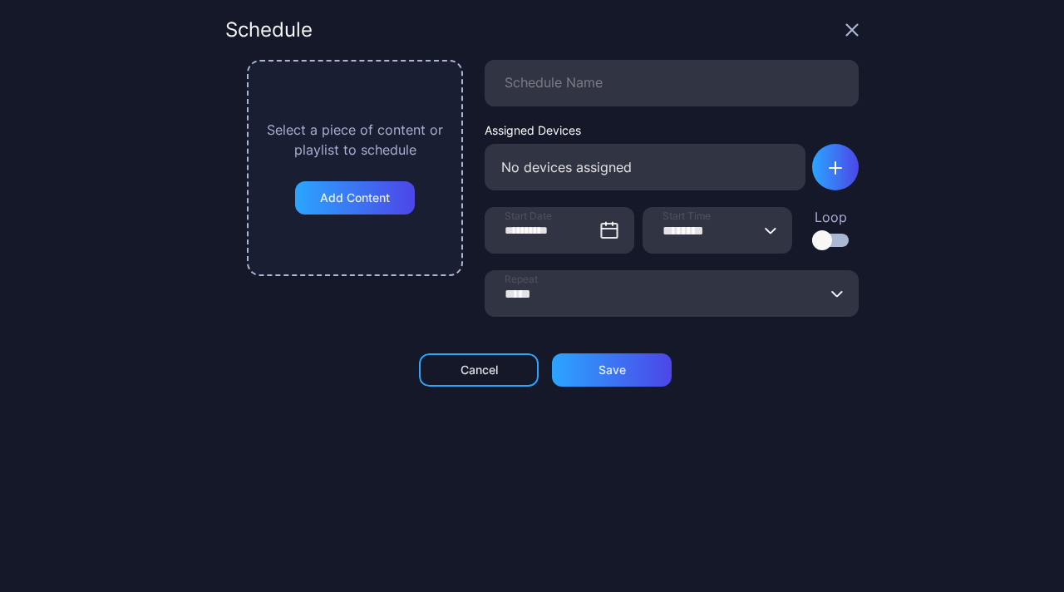
click at [812, 235] on div at bounding box center [822, 240] width 20 height 20
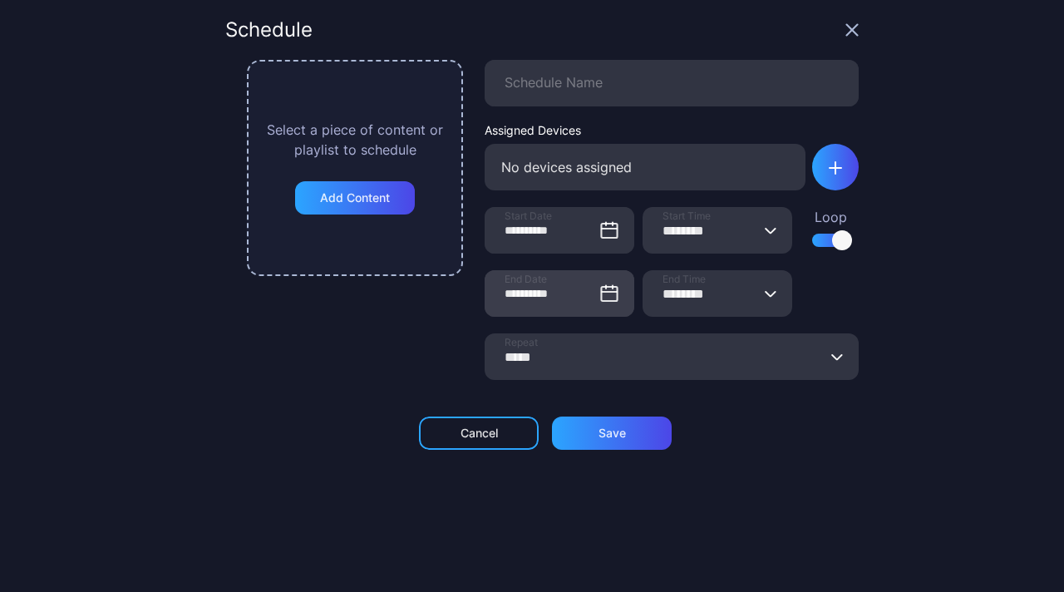
click at [602, 292] on icon at bounding box center [609, 292] width 15 height 0
click at [583, 292] on input "**********" at bounding box center [560, 293] width 150 height 47
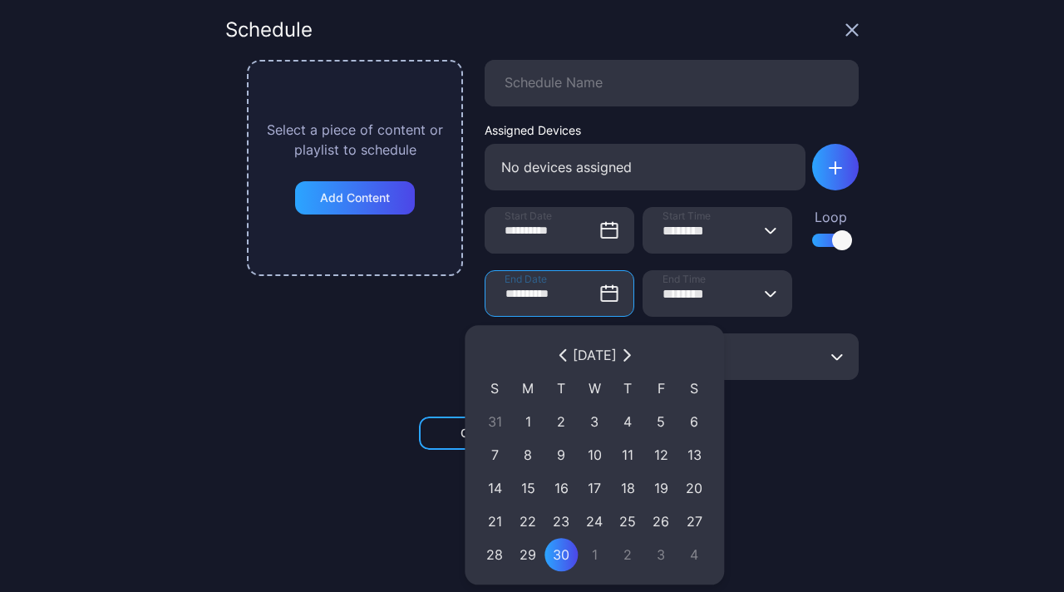
click at [659, 551] on div "3" at bounding box center [660, 554] width 17 height 20
type input "**********"
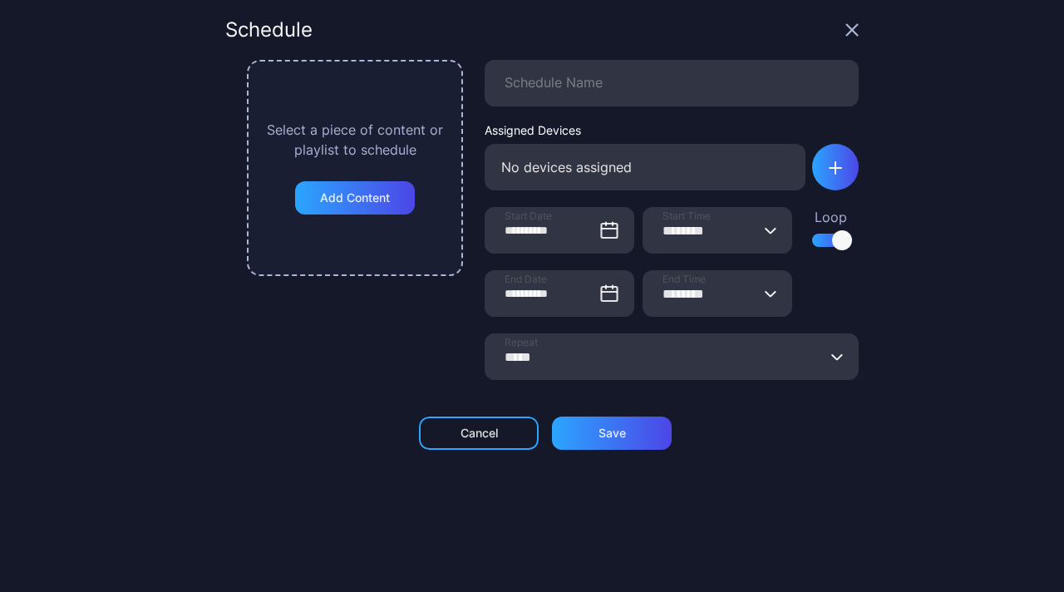
click at [765, 294] on icon "button" at bounding box center [770, 293] width 10 height 5
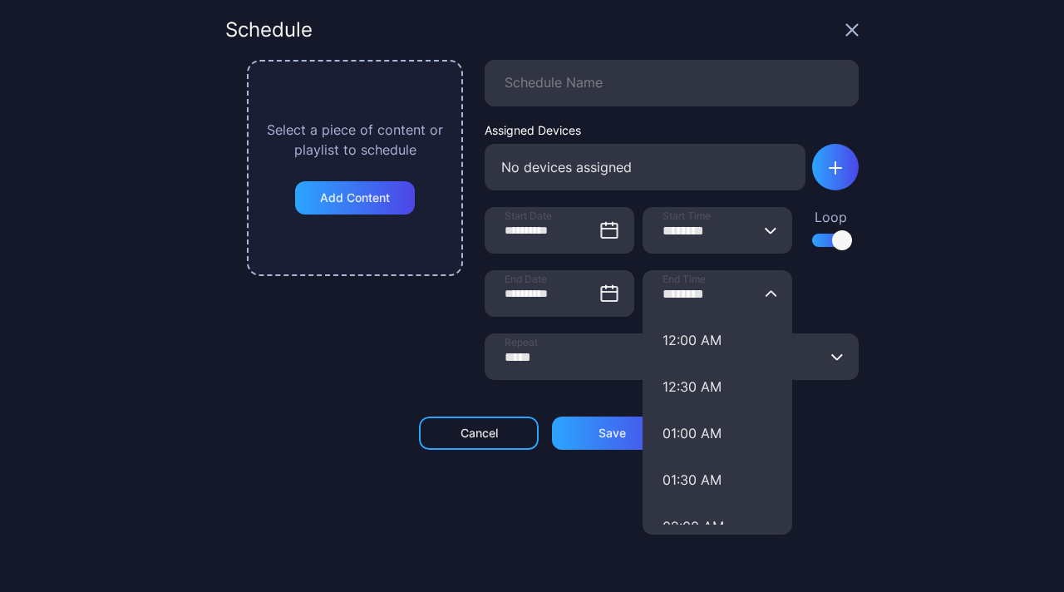
click at [765, 229] on icon "button" at bounding box center [770, 230] width 10 height 5
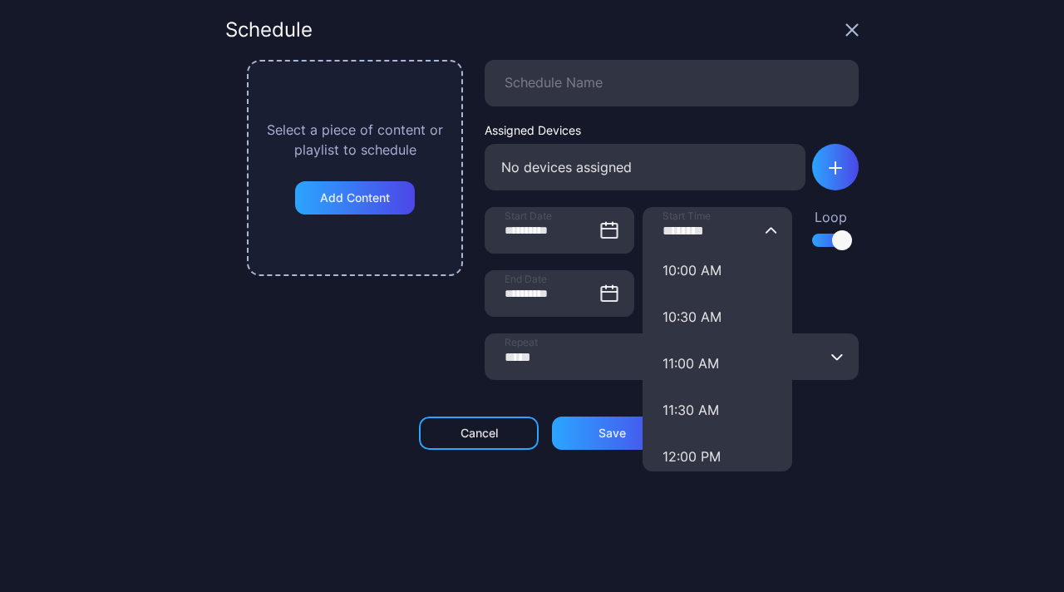
scroll to position [947, 0]
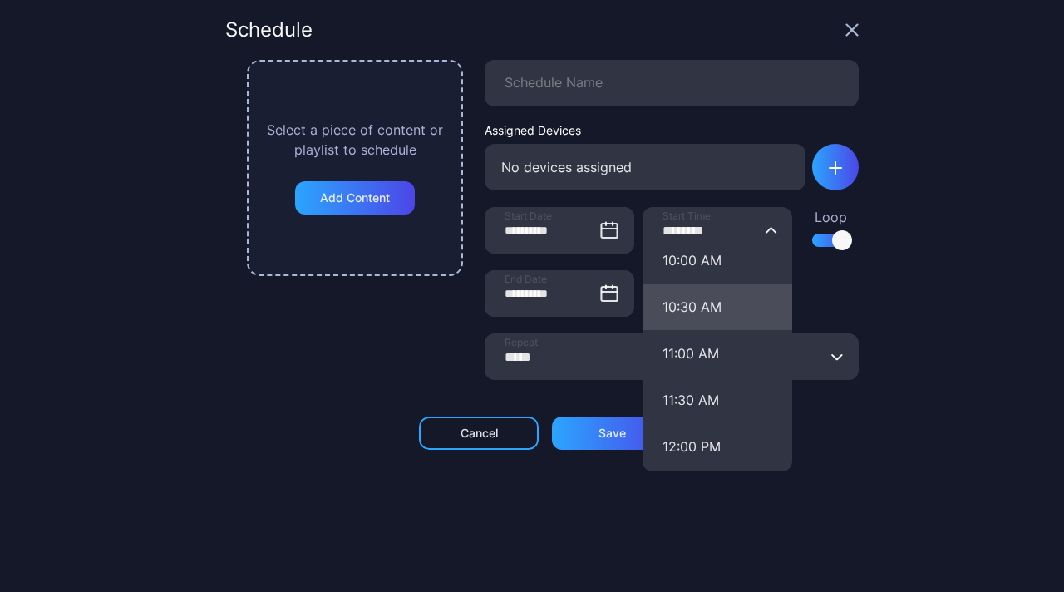
click at [699, 308] on button "10:30 AM" at bounding box center [717, 306] width 150 height 47
type input "********"
type input "**********"
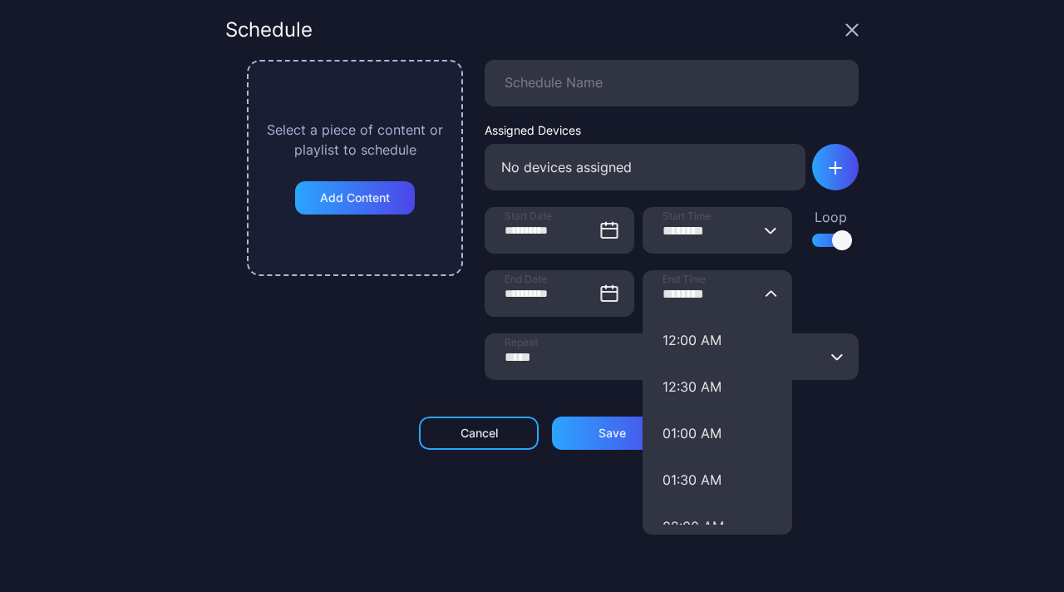
click at [742, 293] on input "********" at bounding box center [717, 293] width 150 height 47
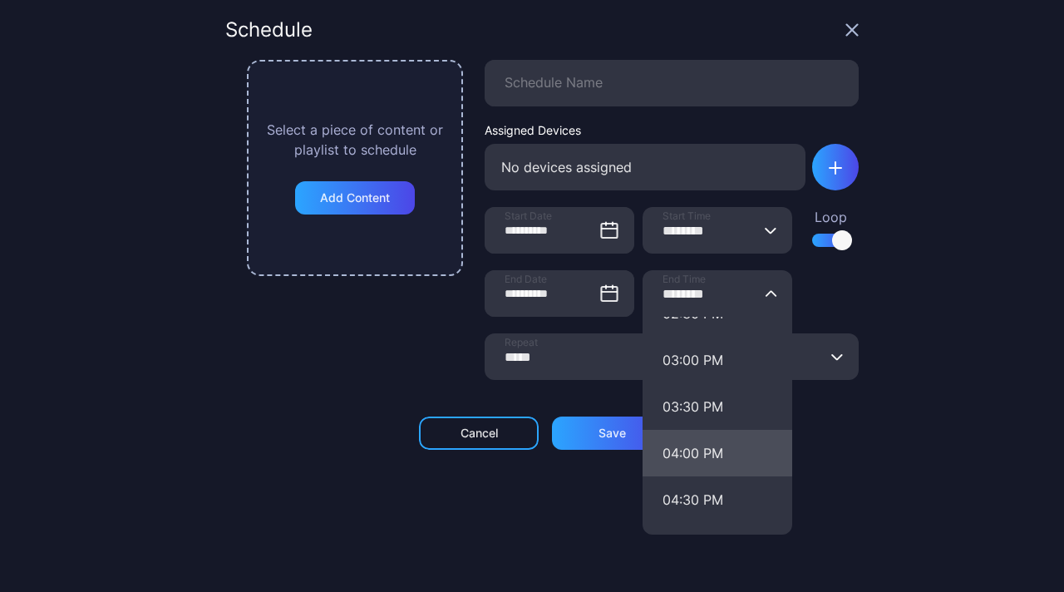
click at [688, 455] on button "04:00 PM" at bounding box center [717, 453] width 150 height 47
type input "********"
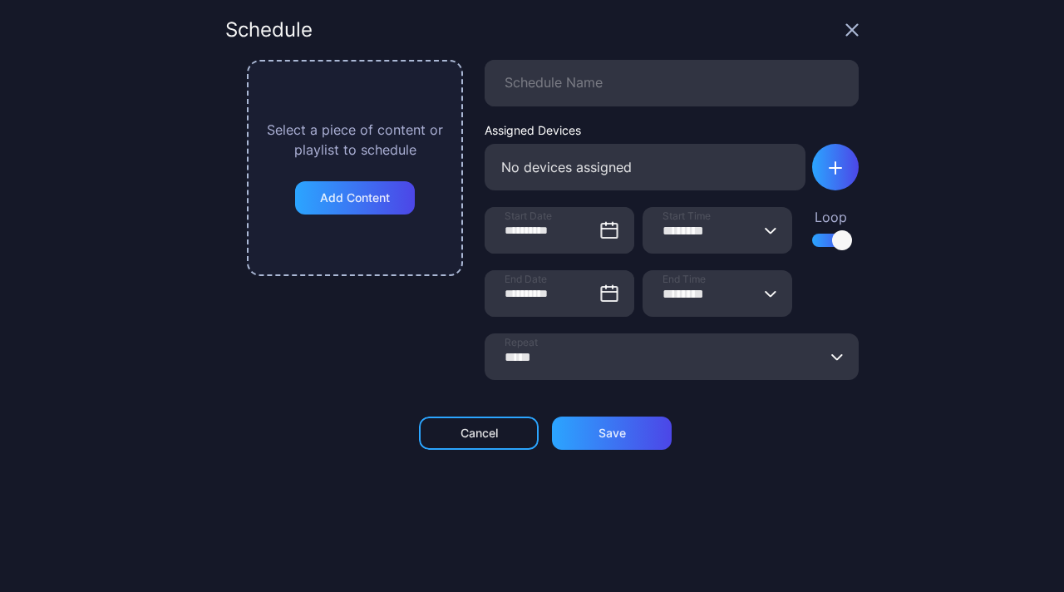
click at [620, 362] on input "*****" at bounding box center [672, 356] width 374 height 47
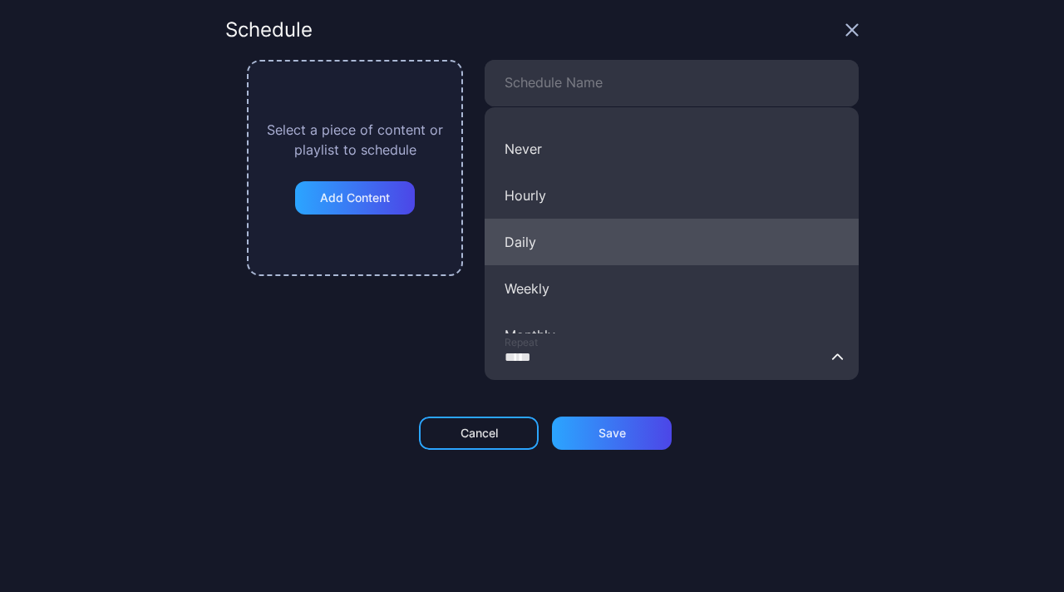
click at [585, 248] on button "Daily" at bounding box center [672, 242] width 374 height 47
type input "*****"
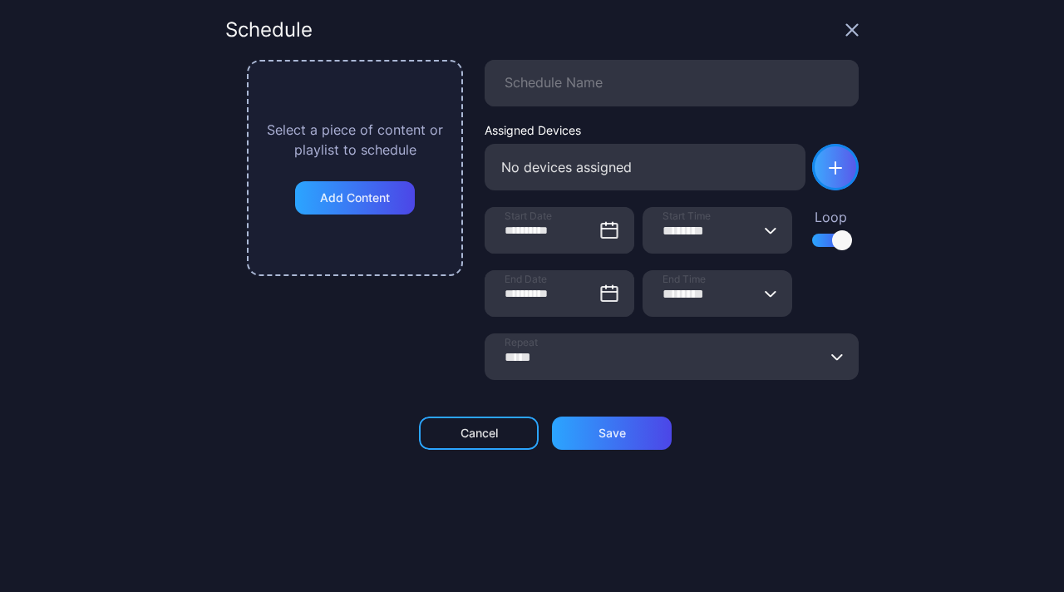
click at [837, 162] on div "button" at bounding box center [835, 167] width 47 height 47
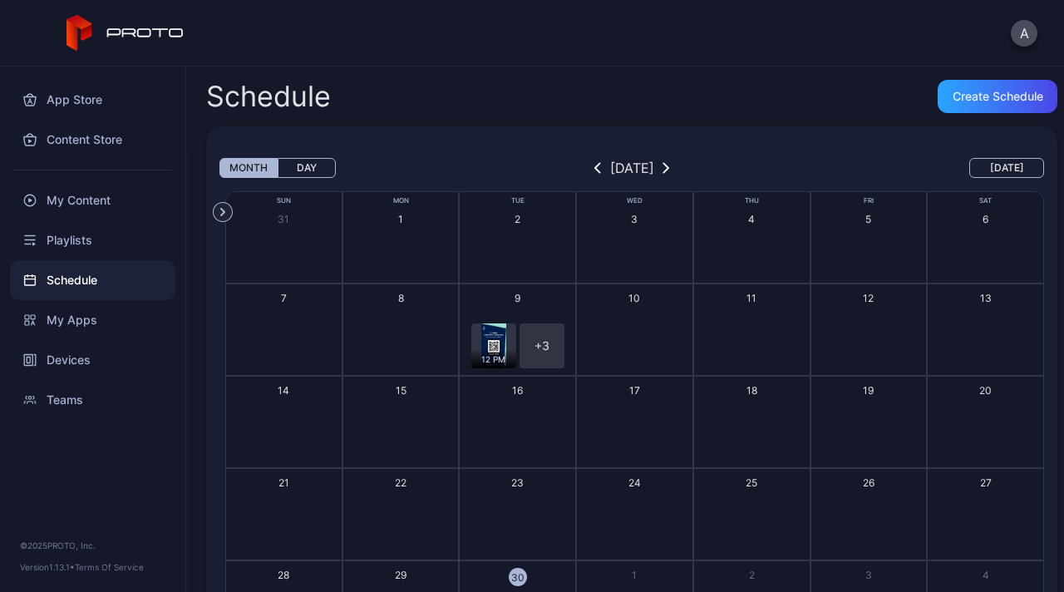
scroll to position [106, 0]
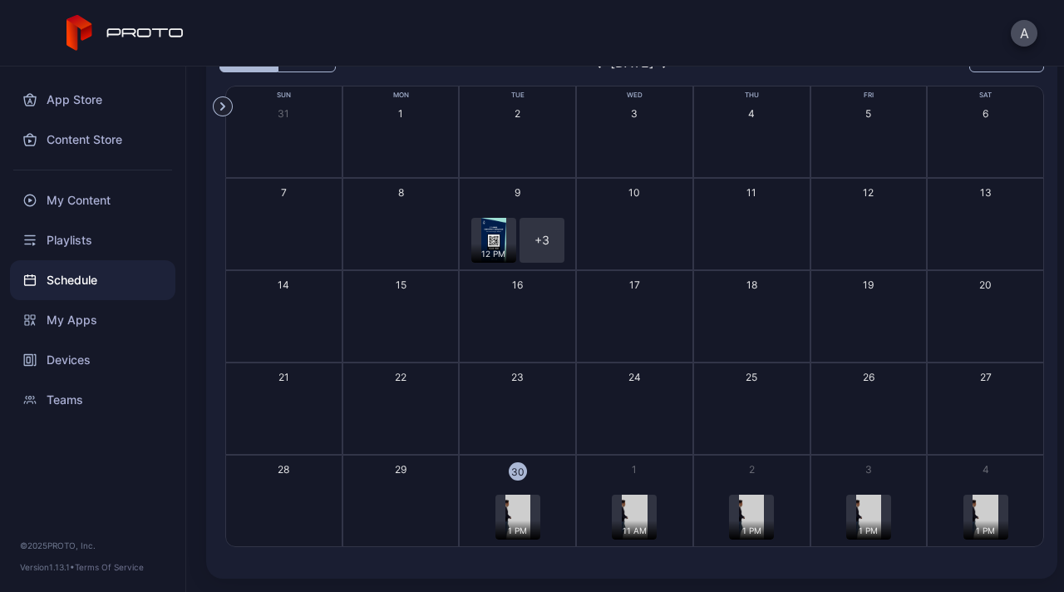
click at [517, 504] on img "button" at bounding box center [517, 516] width 25 height 45
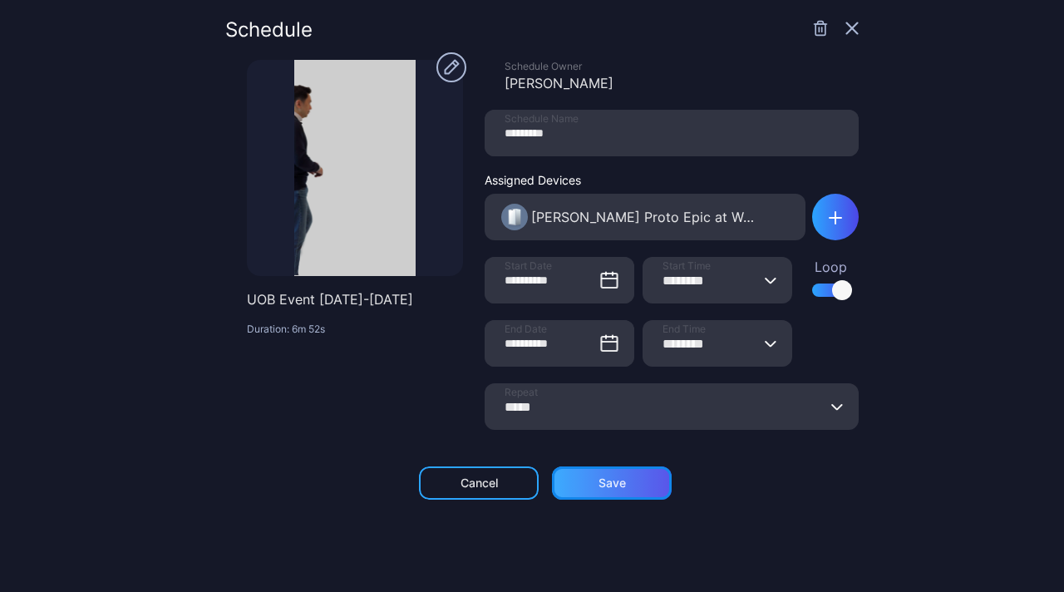
click at [598, 485] on div "Save" at bounding box center [611, 482] width 27 height 13
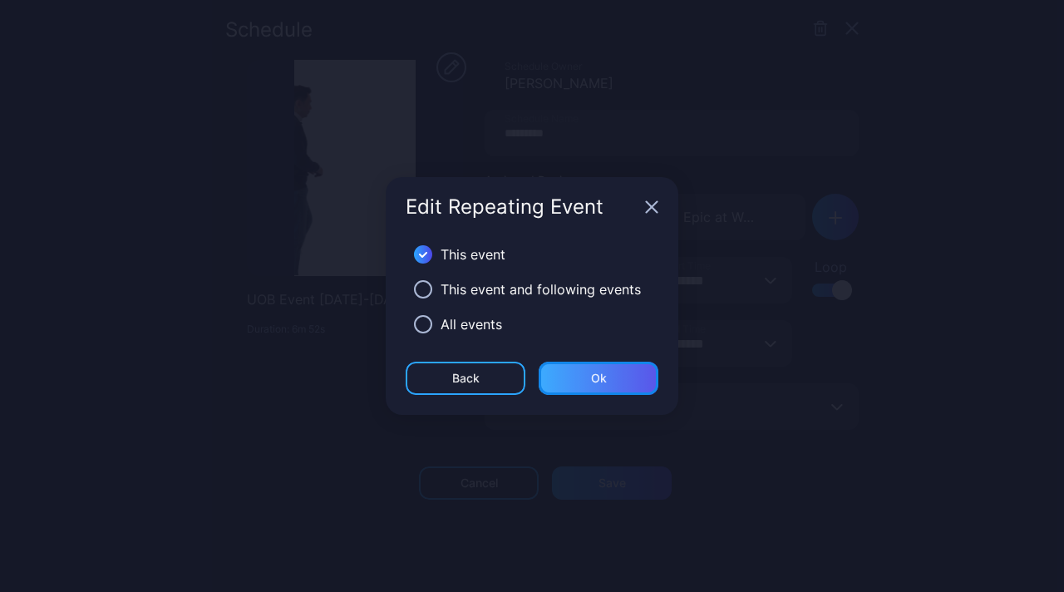
click at [558, 365] on div "Ok" at bounding box center [599, 378] width 120 height 33
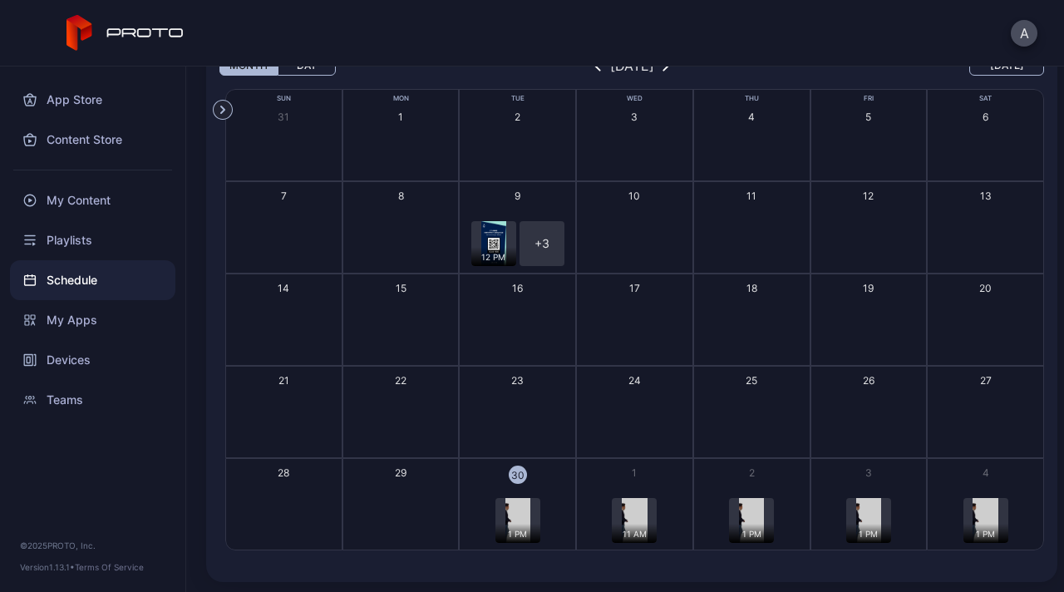
scroll to position [103, 0]
click at [627, 480] on button "1 11 AM 11 AM" at bounding box center [634, 503] width 117 height 92
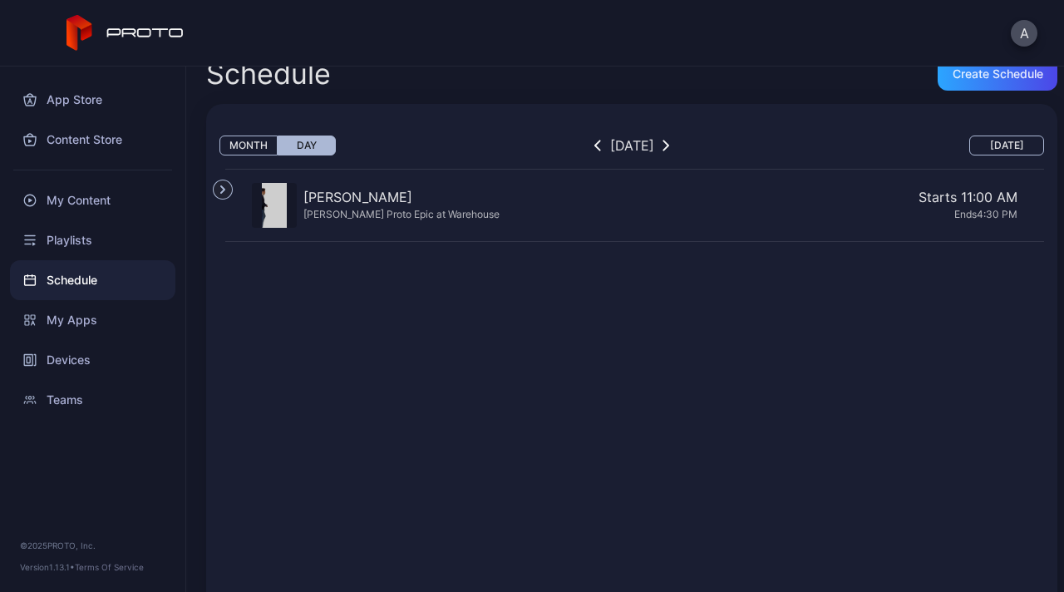
scroll to position [22, 0]
click at [594, 140] on icon "button" at bounding box center [597, 146] width 7 height 12
click at [632, 205] on div "Starts 1:30 PM" at bounding box center [761, 198] width 511 height 20
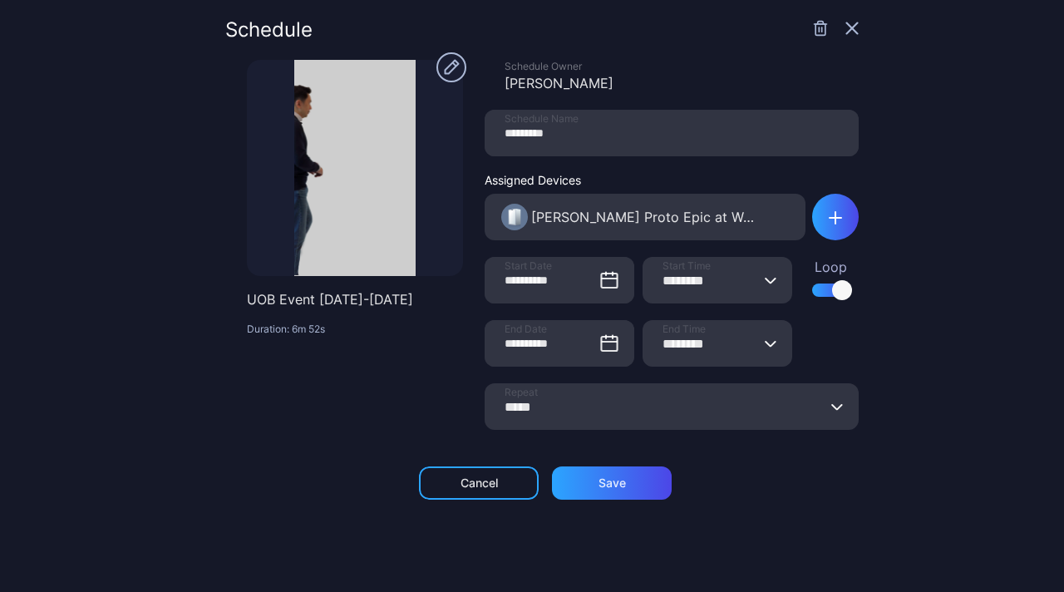
click at [765, 278] on icon "button" at bounding box center [771, 280] width 12 height 7
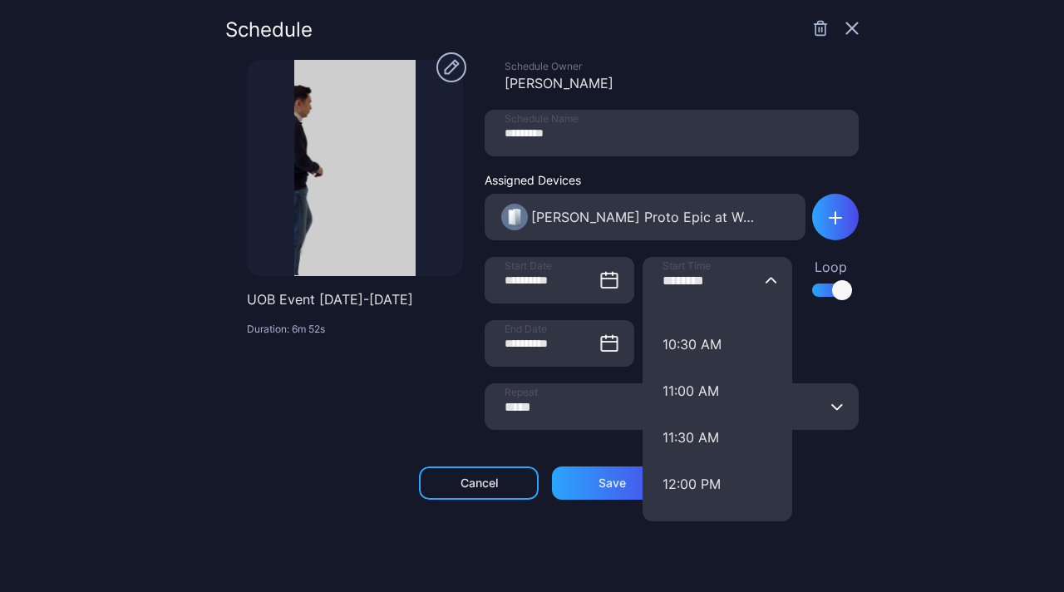
scroll to position [961, 0]
click at [686, 333] on button "10:30 AM" at bounding box center [717, 343] width 150 height 47
type input "********"
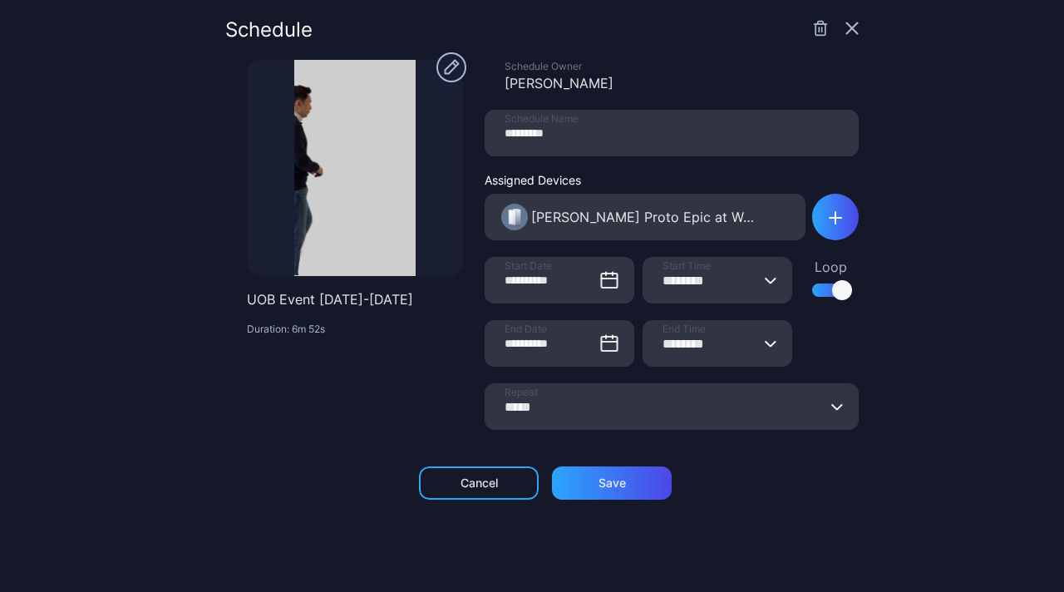
click at [764, 348] on button "******** End Time" at bounding box center [770, 343] width 13 height 47
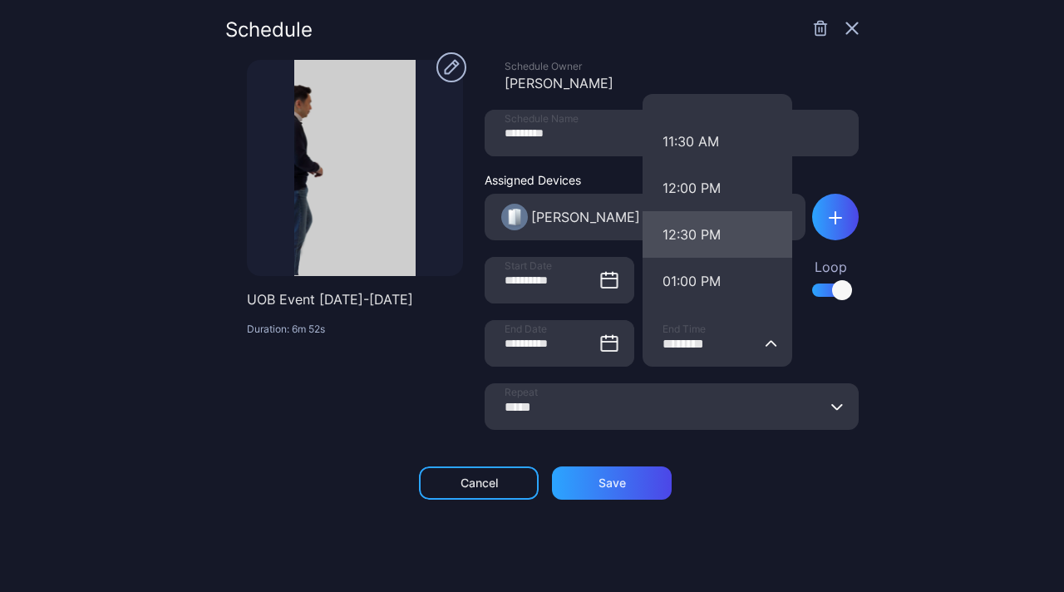
scroll to position [1064, 0]
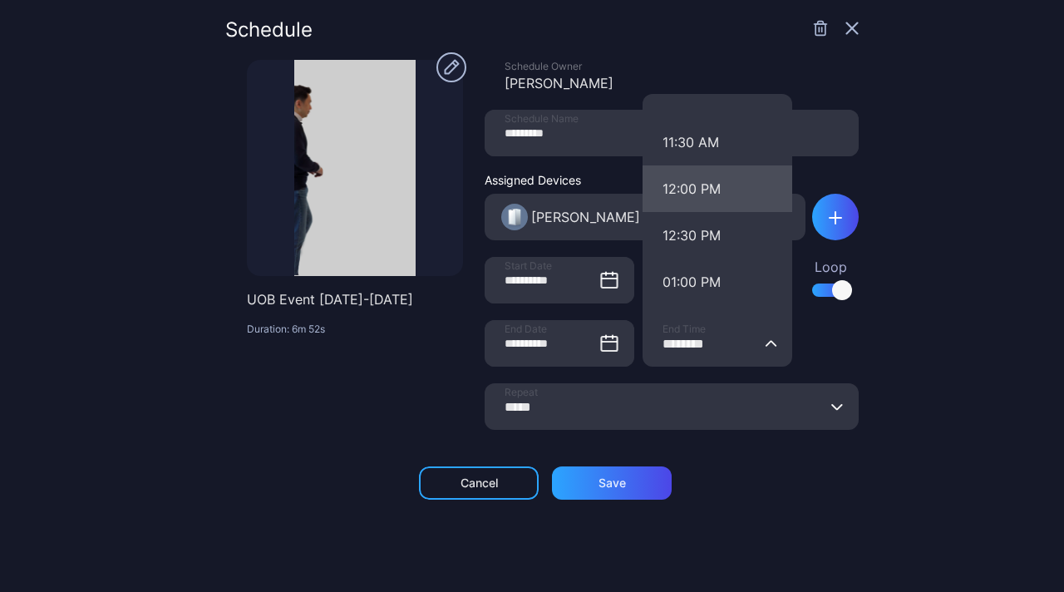
click at [691, 198] on button "12:00 PM" at bounding box center [717, 188] width 150 height 47
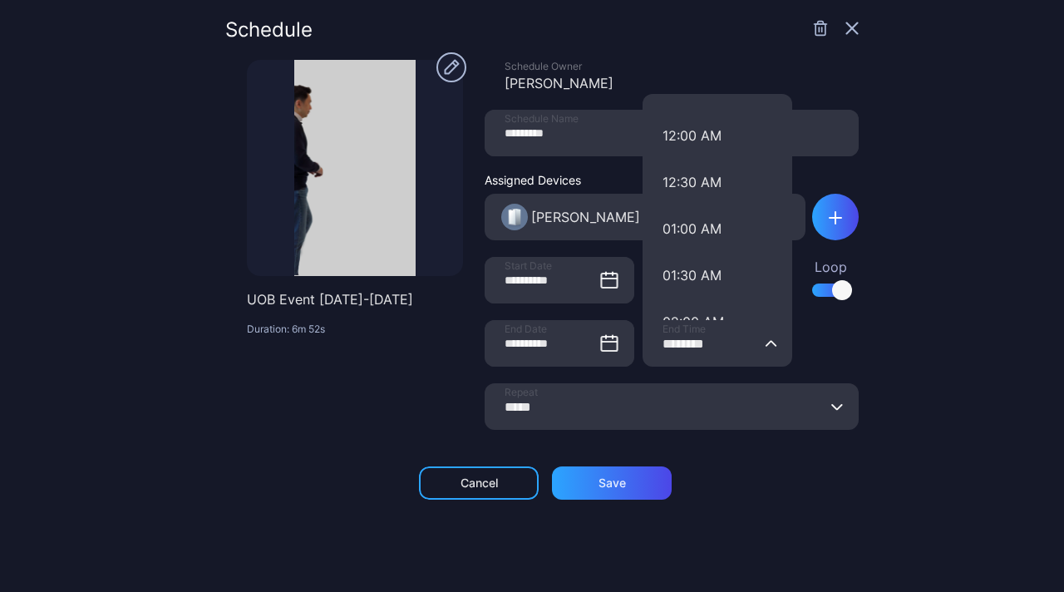
click at [735, 344] on input "********" at bounding box center [717, 343] width 150 height 47
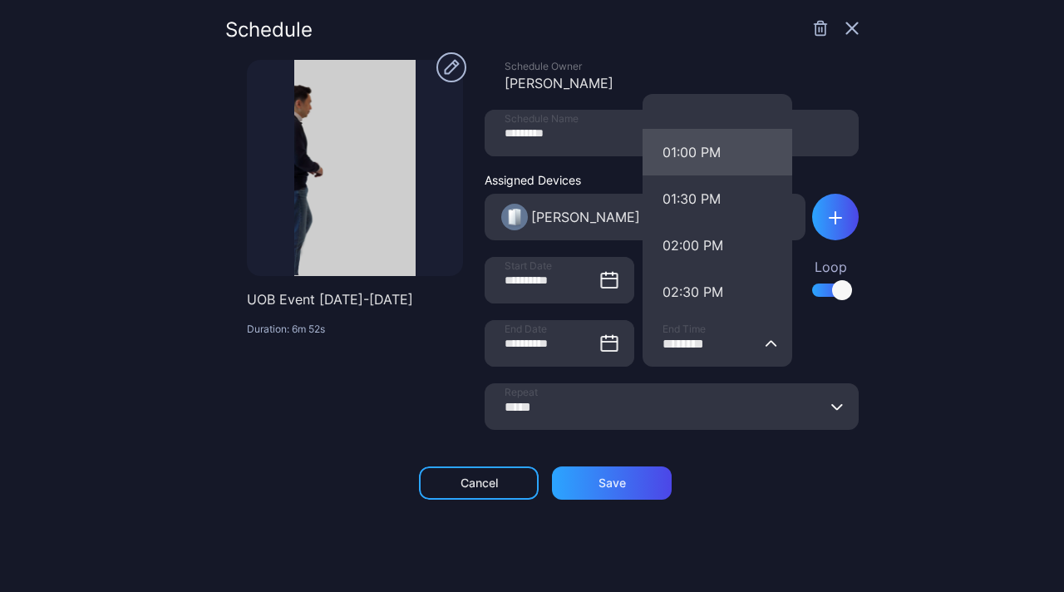
click at [686, 169] on button "01:00 PM" at bounding box center [717, 152] width 150 height 47
type input "********"
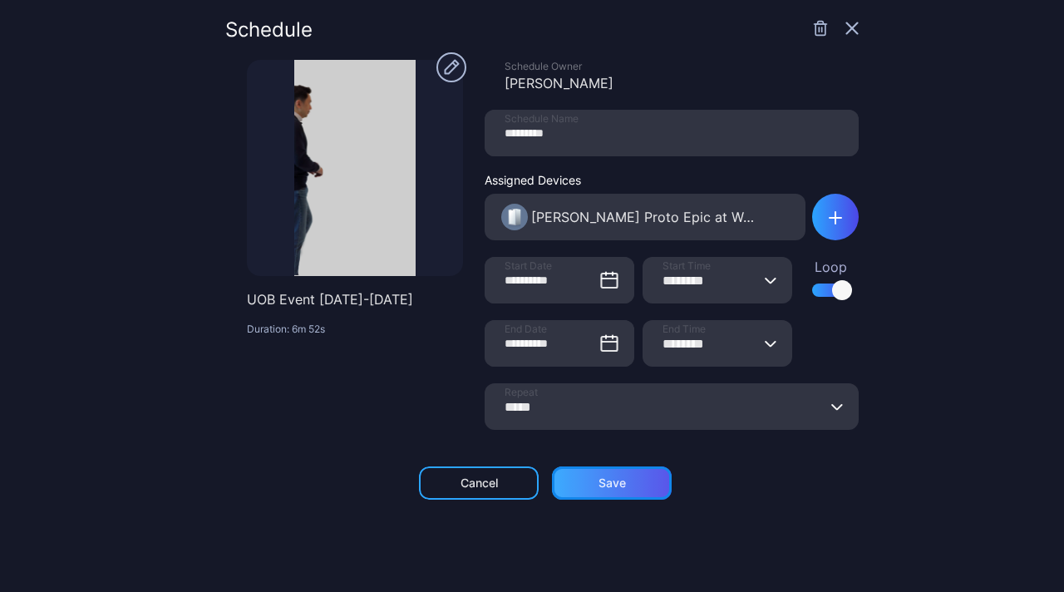
click at [612, 491] on div "Save" at bounding box center [612, 482] width 120 height 33
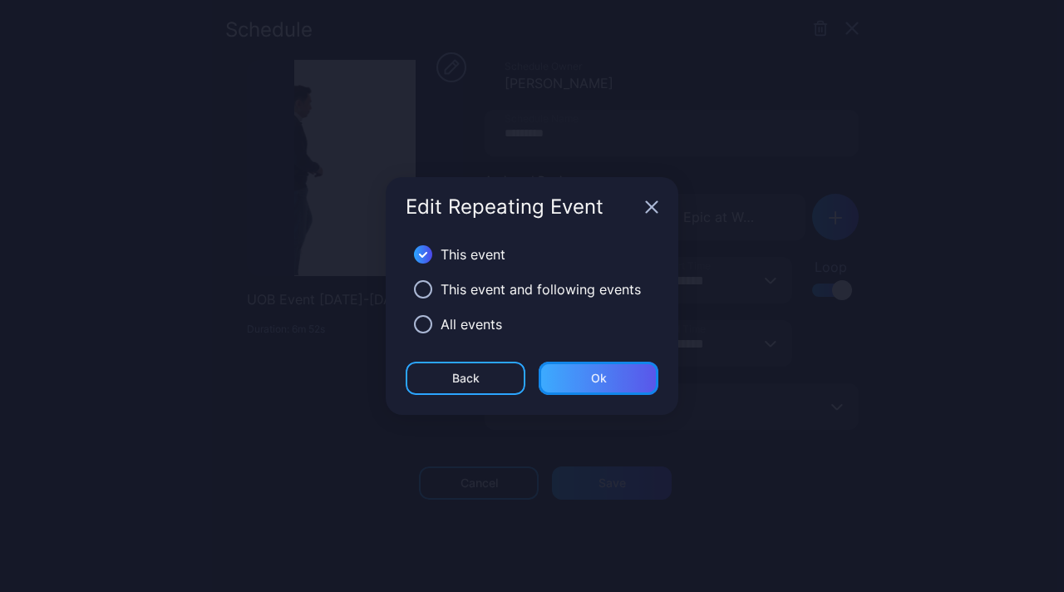
click at [575, 376] on div "Ok" at bounding box center [599, 378] width 120 height 33
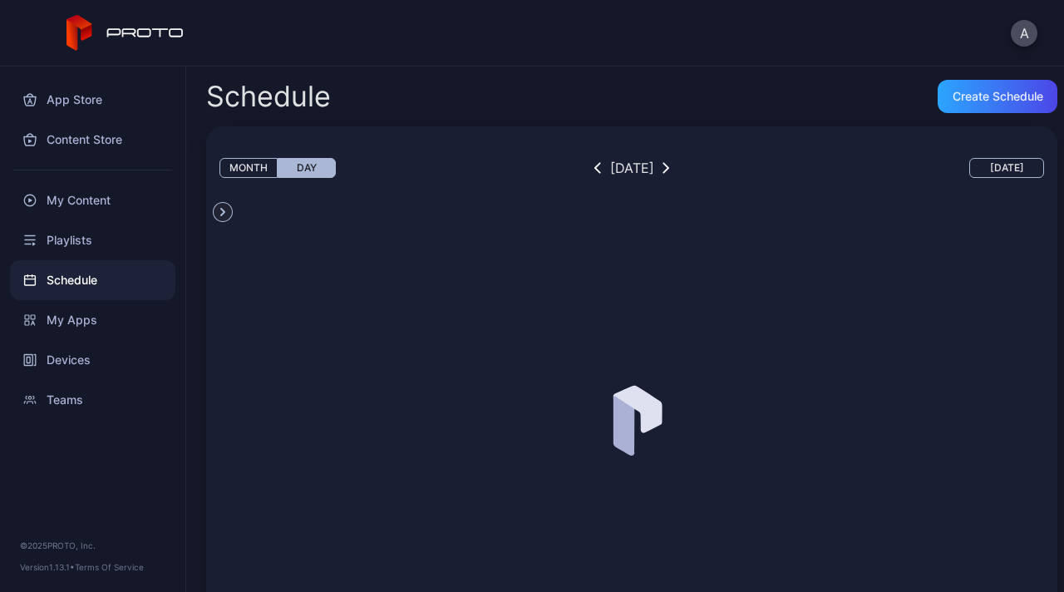
click at [674, 167] on button "button" at bounding box center [665, 168] width 17 height 20
click at [594, 172] on icon "button" at bounding box center [597, 168] width 7 height 12
click at [984, 94] on div "Create Schedule" at bounding box center [997, 96] width 91 height 13
